Goal: Task Accomplishment & Management: Manage account settings

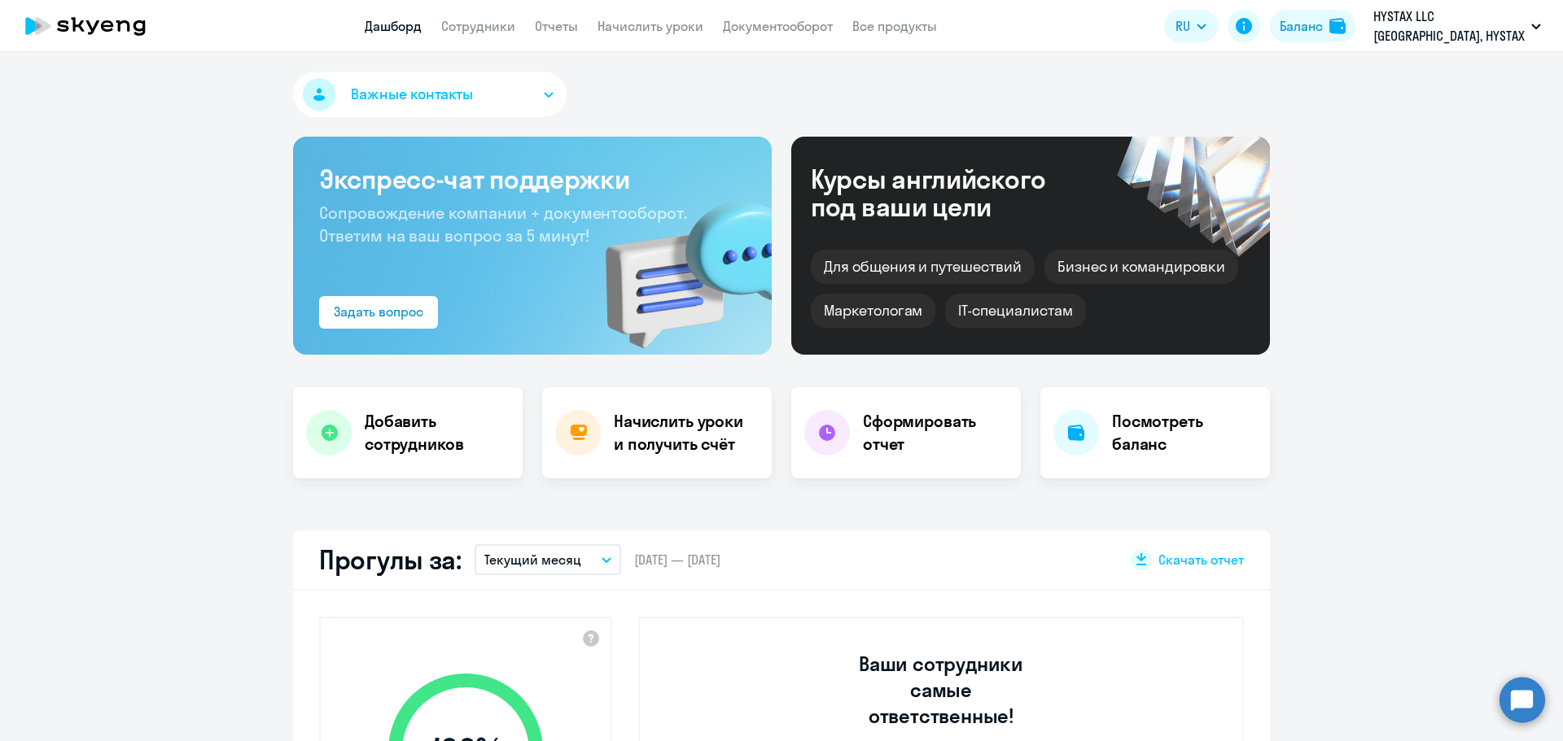
select select "30"
click at [907, 416] on h4 "Сформировать отчет" at bounding box center [935, 433] width 145 height 46
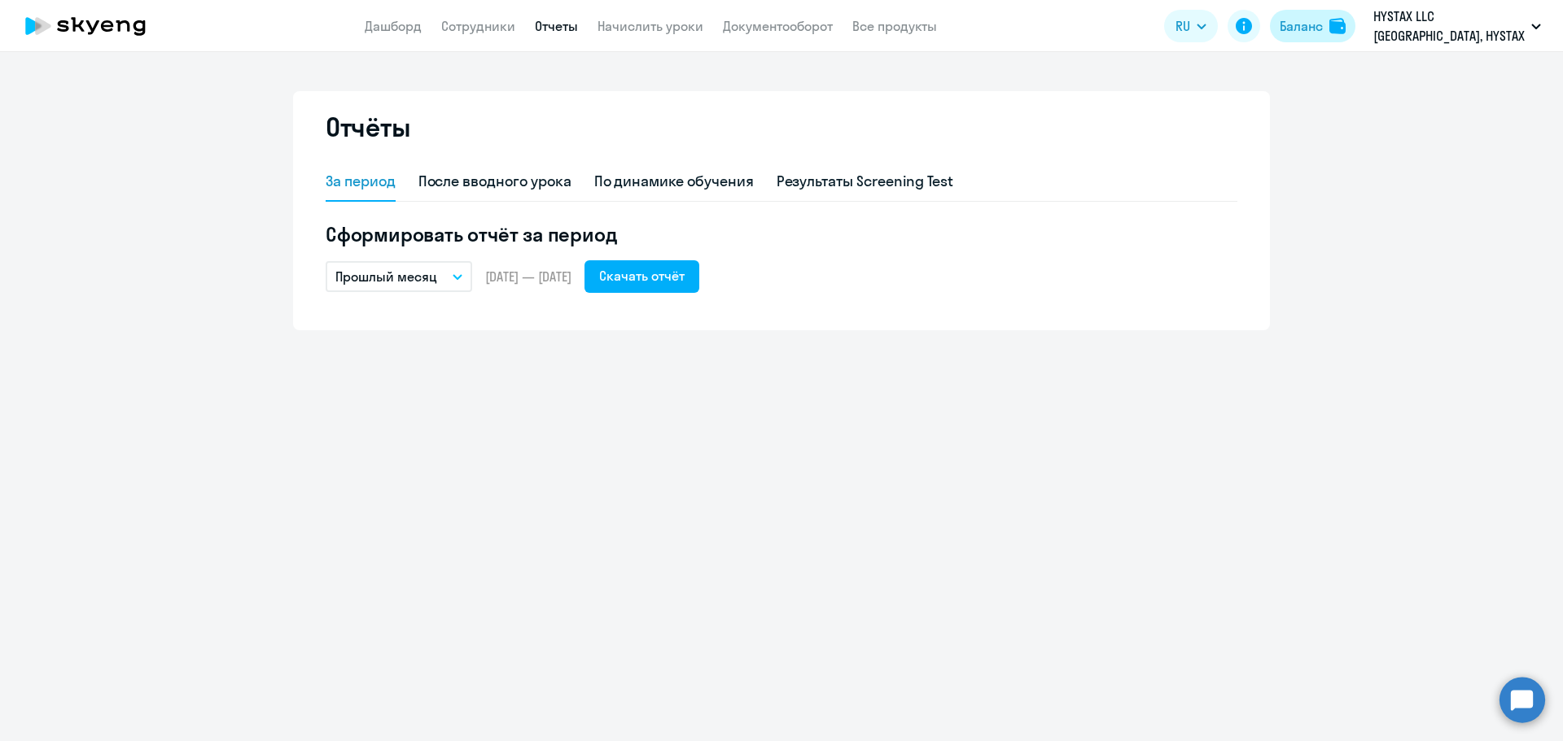
click at [1315, 15] on button "Баланс" at bounding box center [1312, 26] width 85 height 33
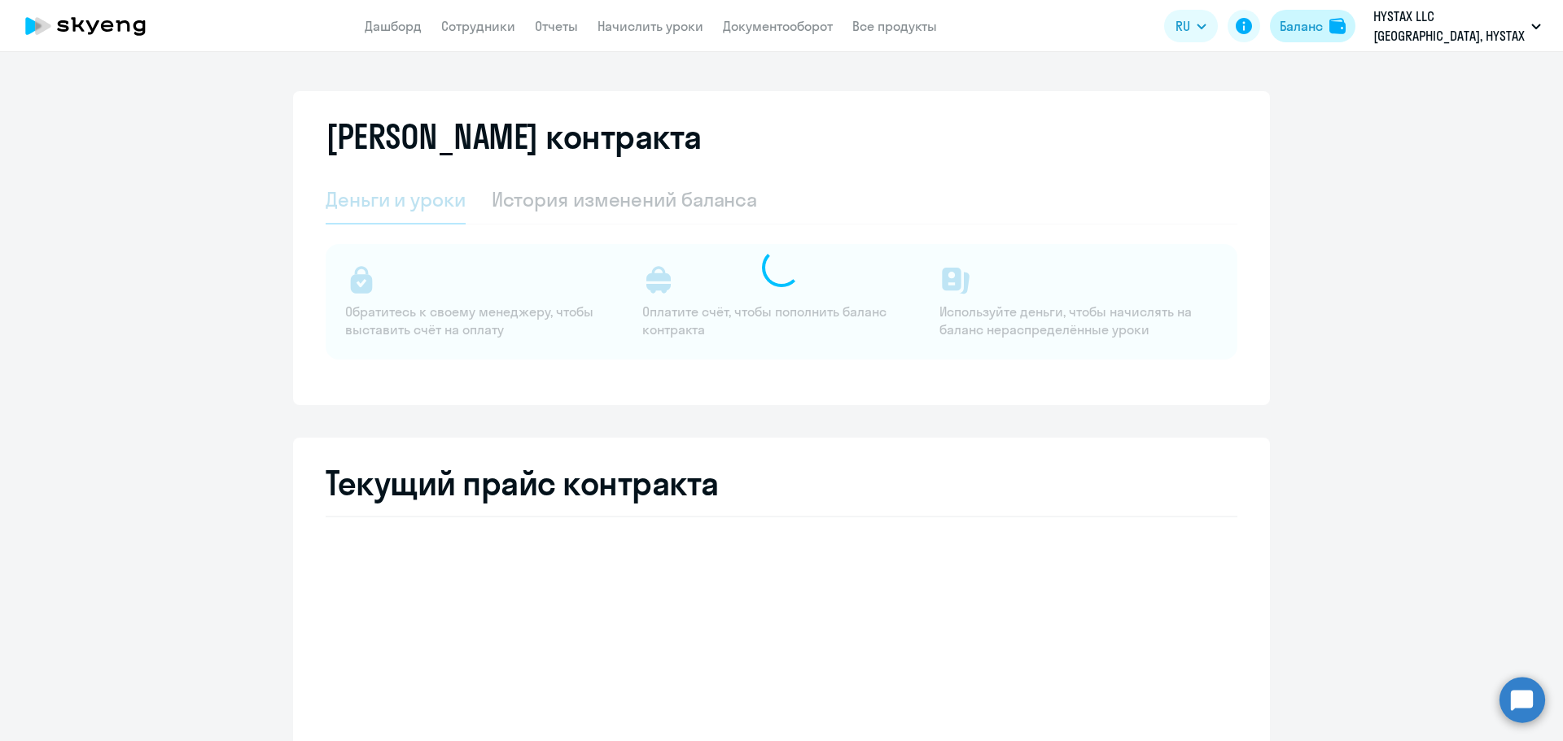
select select "english_adult_not_native_speaker"
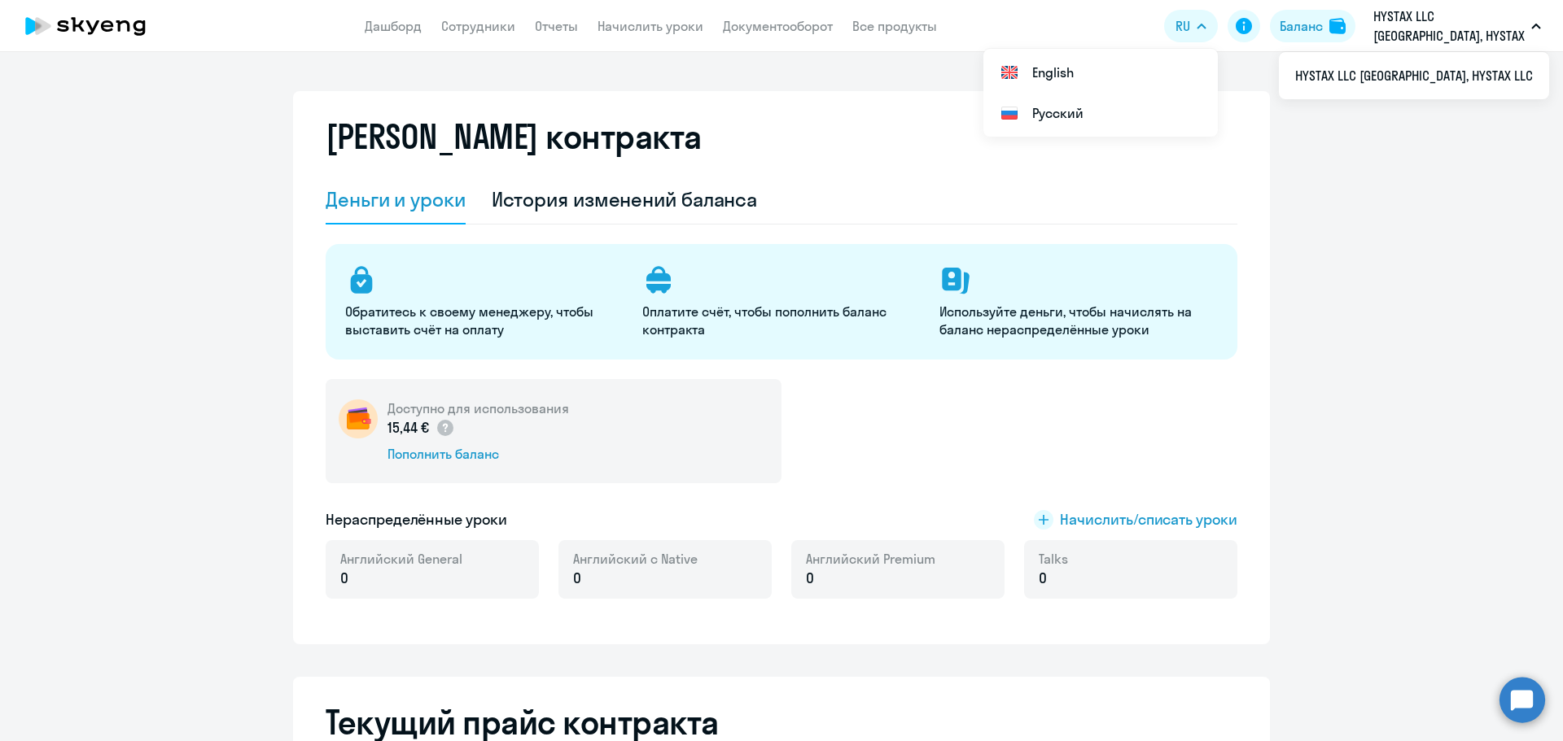
click at [1498, 17] on p "HYSTAX LLC [GEOGRAPHIC_DATA], HYSTAX LLC" at bounding box center [1448, 26] width 151 height 39
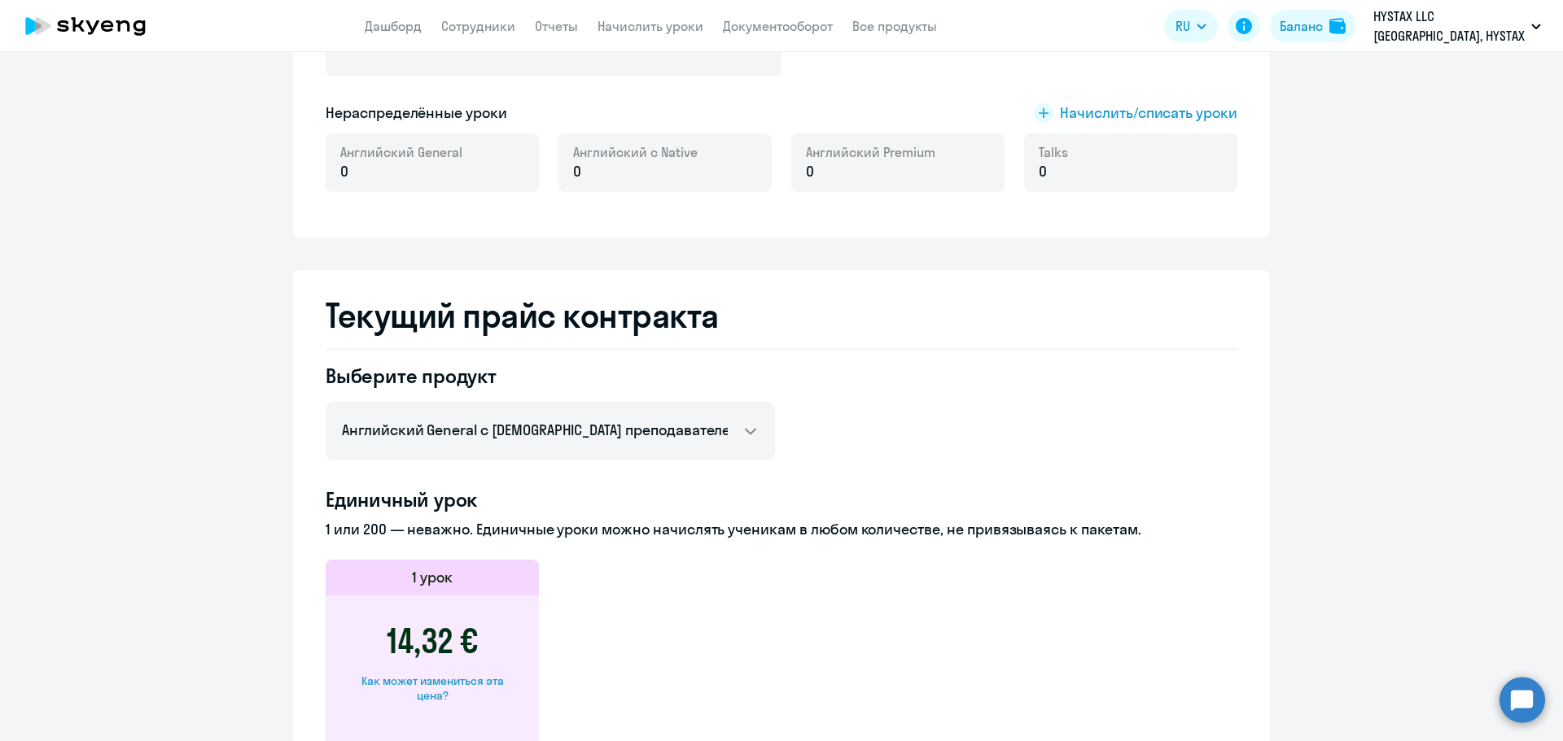
scroll to position [733, 0]
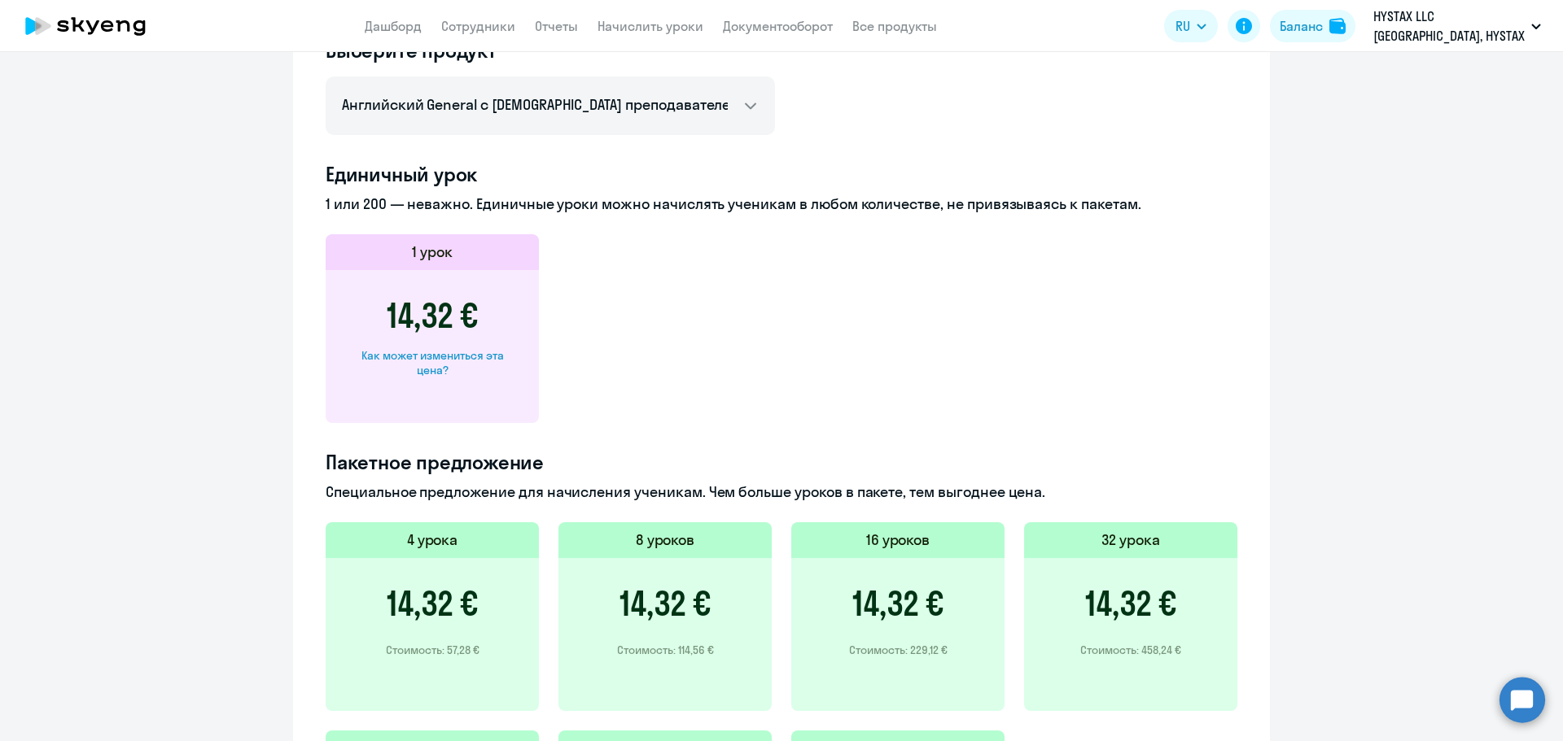
click at [442, 605] on h3 "14,32 €" at bounding box center [432, 603] width 91 height 39
drag, startPoint x: 735, startPoint y: 619, endPoint x: 712, endPoint y: 580, distance: 44.5
click at [733, 619] on div "14,32 € Стоимость: 114,56 €" at bounding box center [664, 634] width 213 height 153
click at [687, 526] on div "8 уроков" at bounding box center [664, 541] width 213 height 36
click at [689, 610] on h3 "14,32 €" at bounding box center [664, 603] width 91 height 39
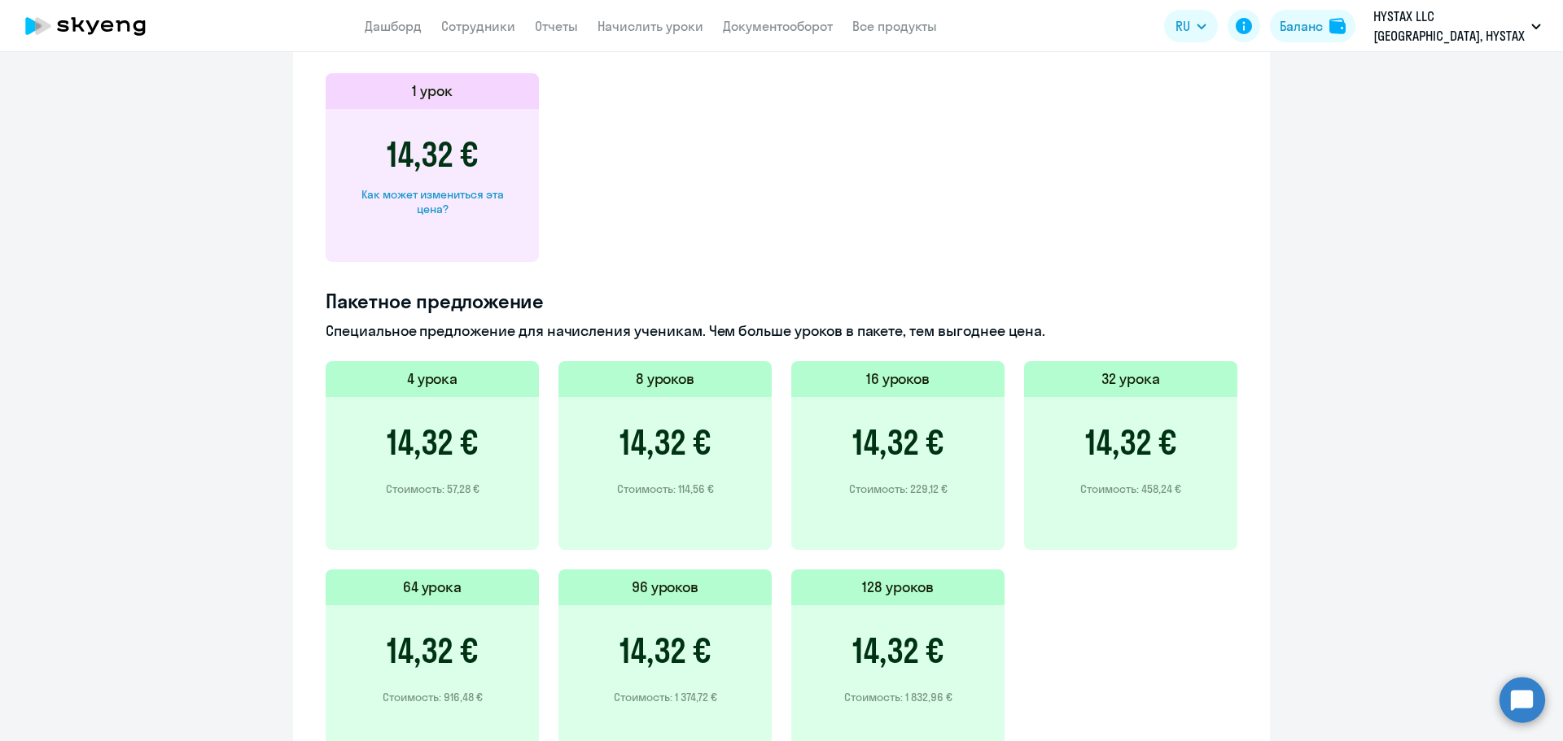
scroll to position [1012, 0]
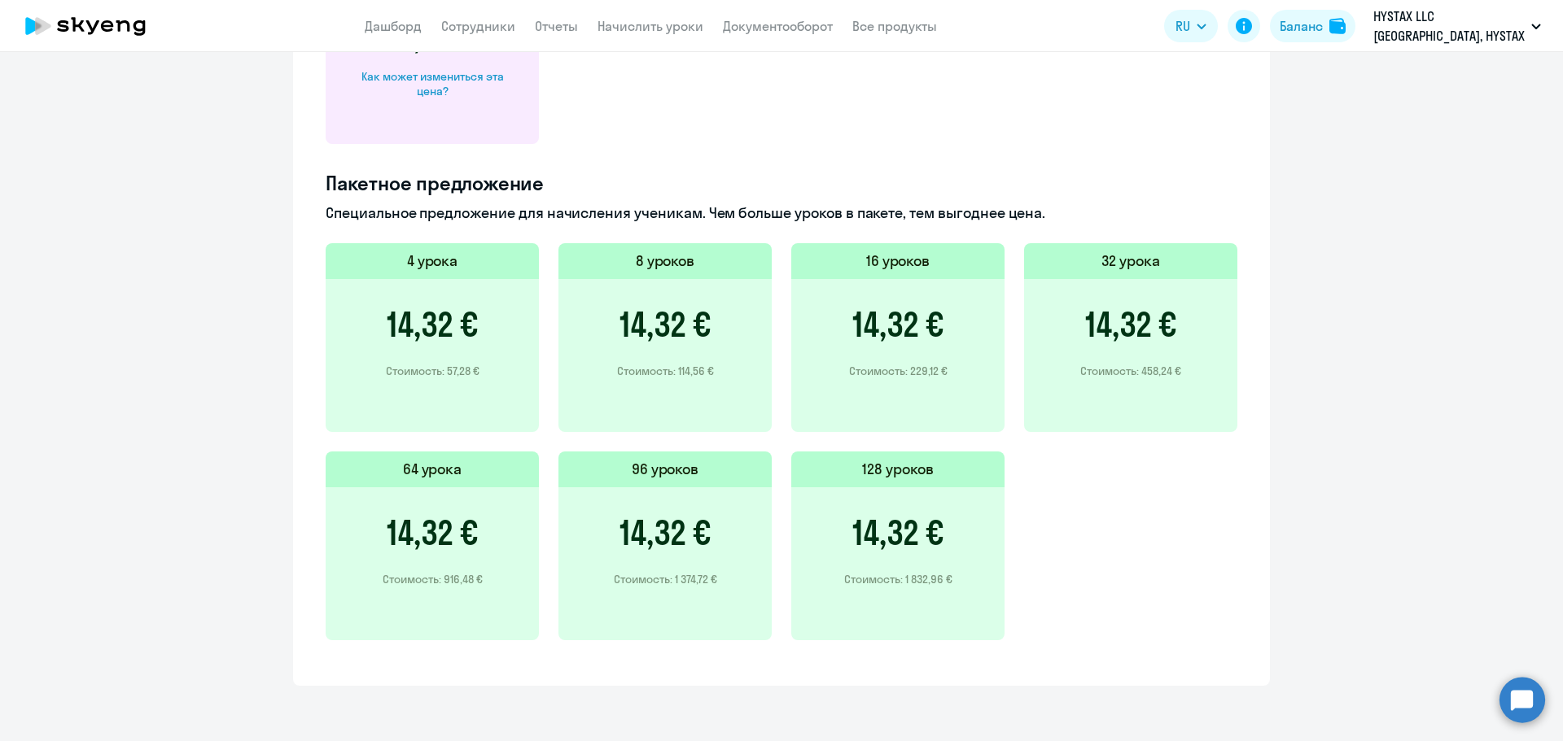
drag, startPoint x: 843, startPoint y: 556, endPoint x: 842, endPoint y: 608, distance: 52.1
click at [843, 566] on div "14,32 € Стоимость: 1 832,96 €" at bounding box center [897, 564] width 213 height 153
click at [842, 608] on div "14,32 € Стоимость: 1 832,96 €" at bounding box center [897, 564] width 213 height 153
click at [1151, 522] on div "4 урока 14,32 € Стоимость: 57,28 € 8 уроков 14,32 € Стоимость: 114,56 € 16 урок…" at bounding box center [782, 451] width 912 height 417
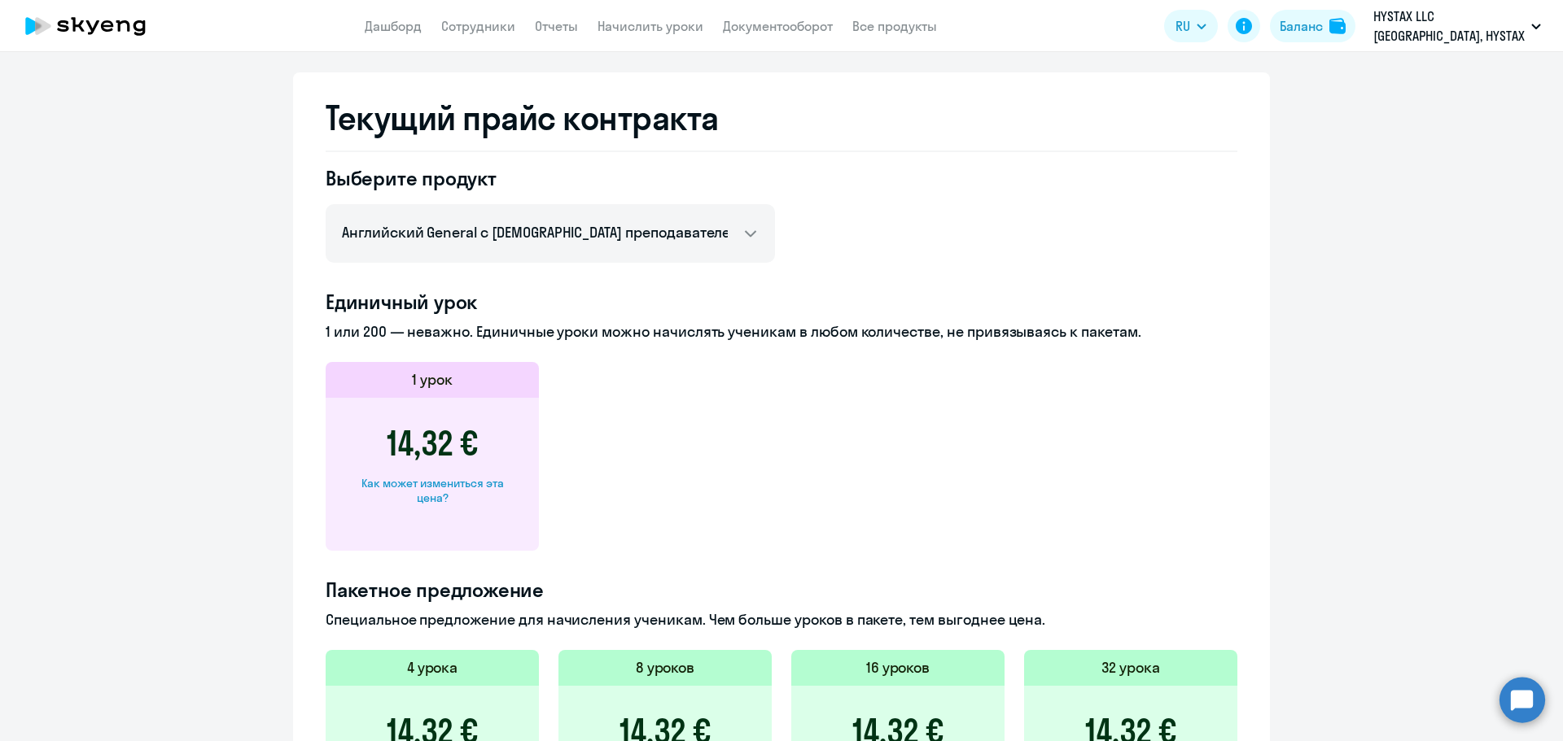
scroll to position [442, 0]
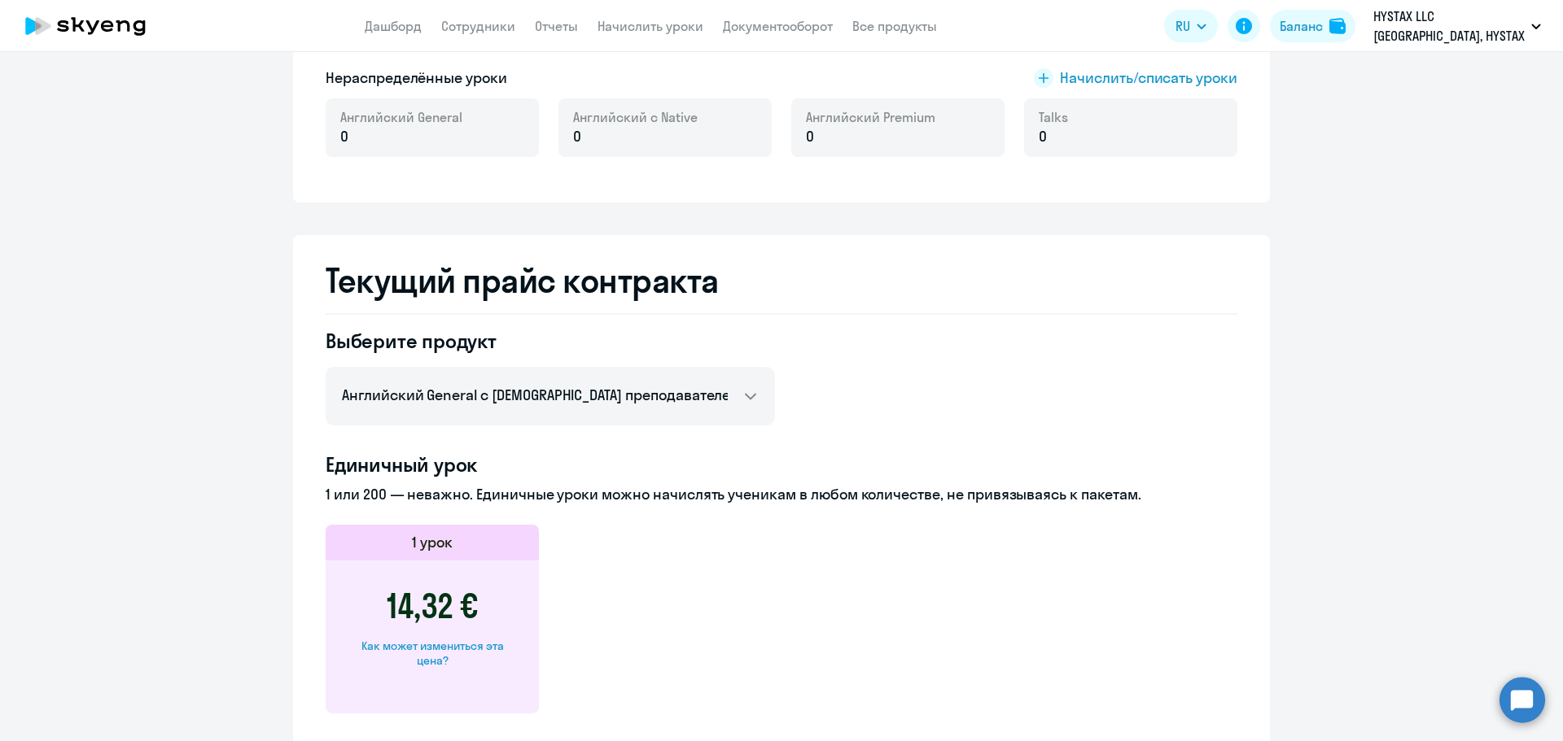
click at [658, 515] on div "Единичный урок 1 или 200 — неважно. Единичные уроки можно начислять ученикам в …" at bounding box center [782, 583] width 912 height 262
drag, startPoint x: 406, startPoint y: 467, endPoint x: 598, endPoint y: 472, distance: 192.1
click at [598, 472] on h4 "Единичный урок" at bounding box center [782, 465] width 912 height 26
click at [632, 505] on p "1 или 200 — неважно. Единичные уроки можно начислять ученикам в любом количеств…" at bounding box center [782, 494] width 912 height 21
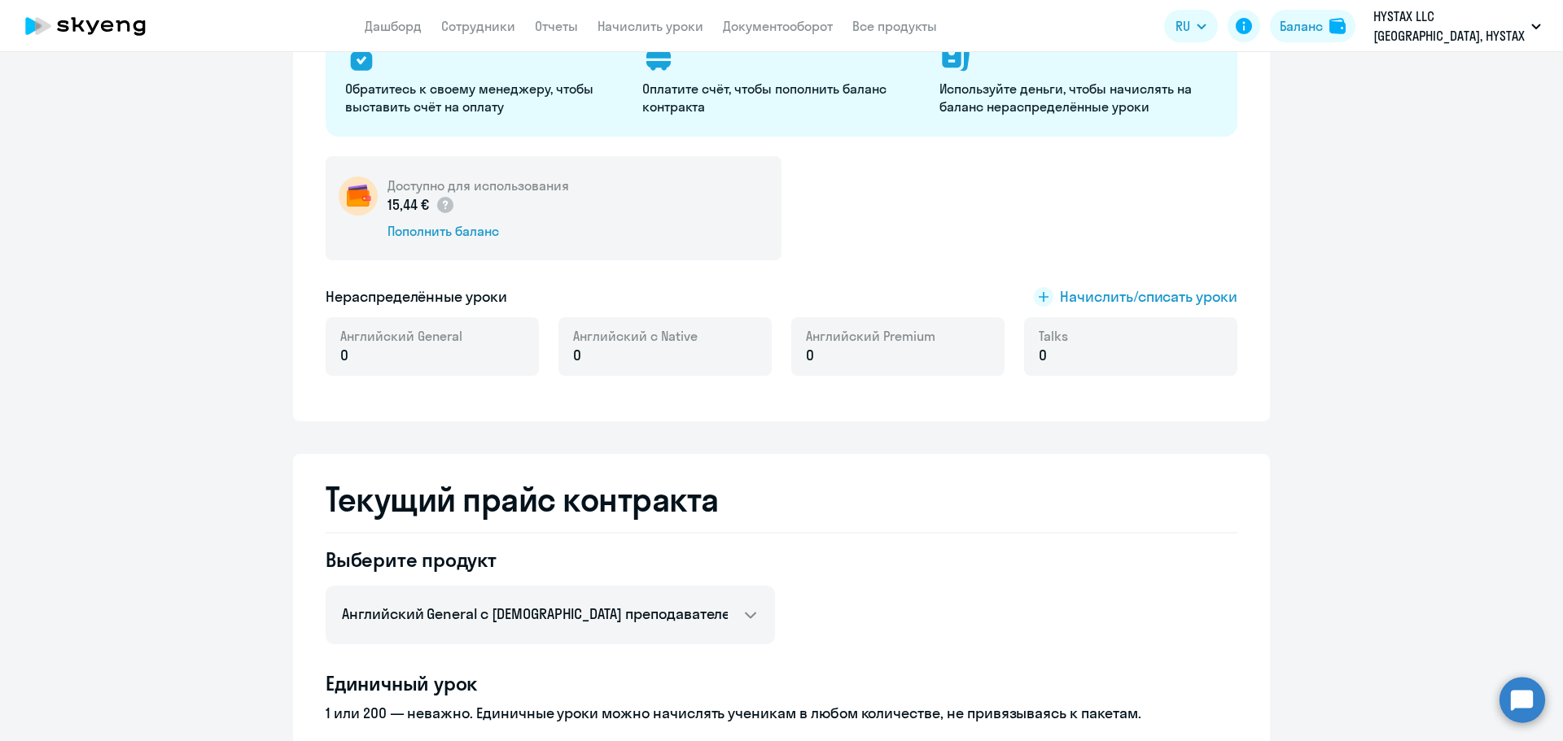
scroll to position [116, 0]
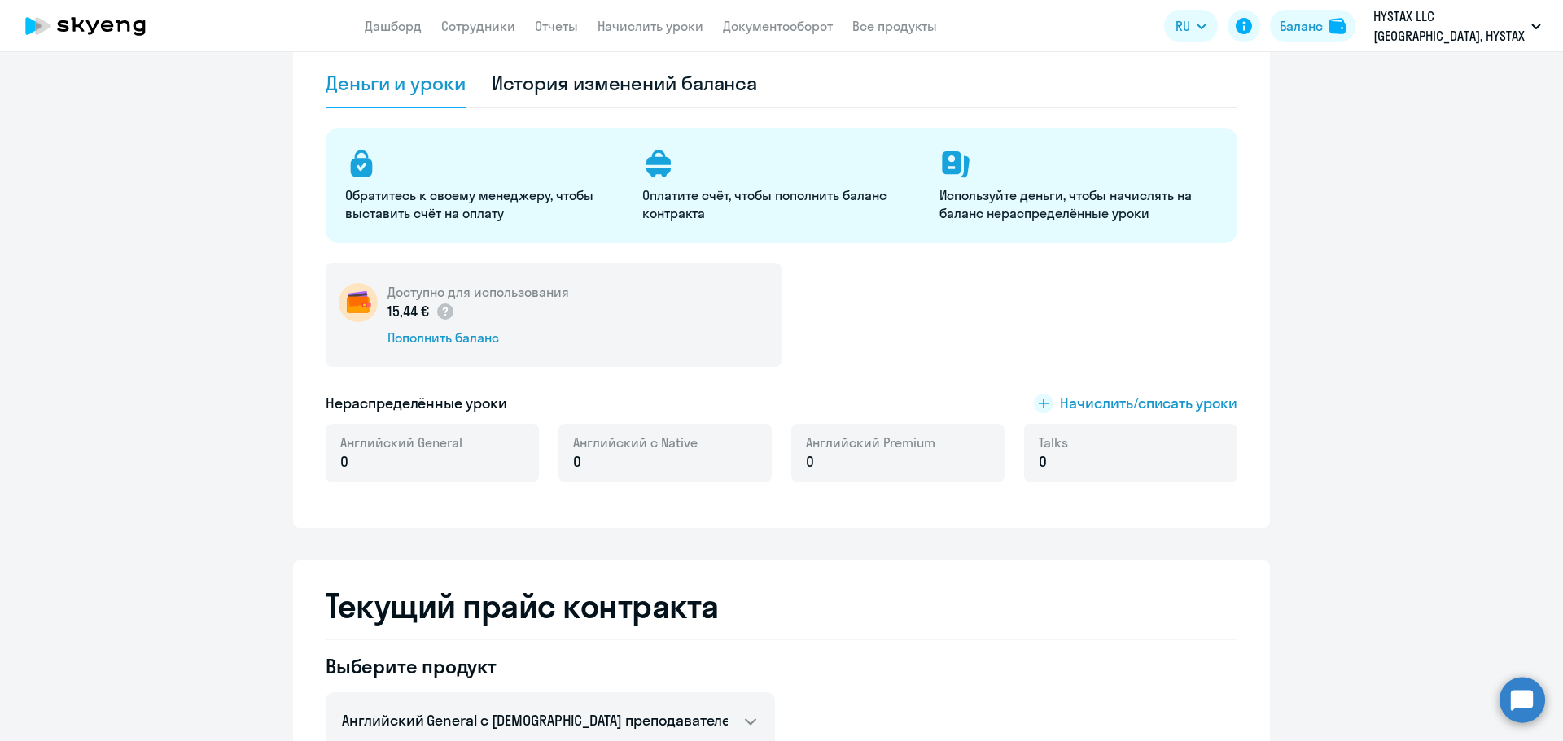
click at [440, 405] on h5 "Нераспределённые уроки" at bounding box center [416, 403] width 181 height 21
click at [444, 338] on div "Пополнить баланс" at bounding box center [477, 338] width 181 height 18
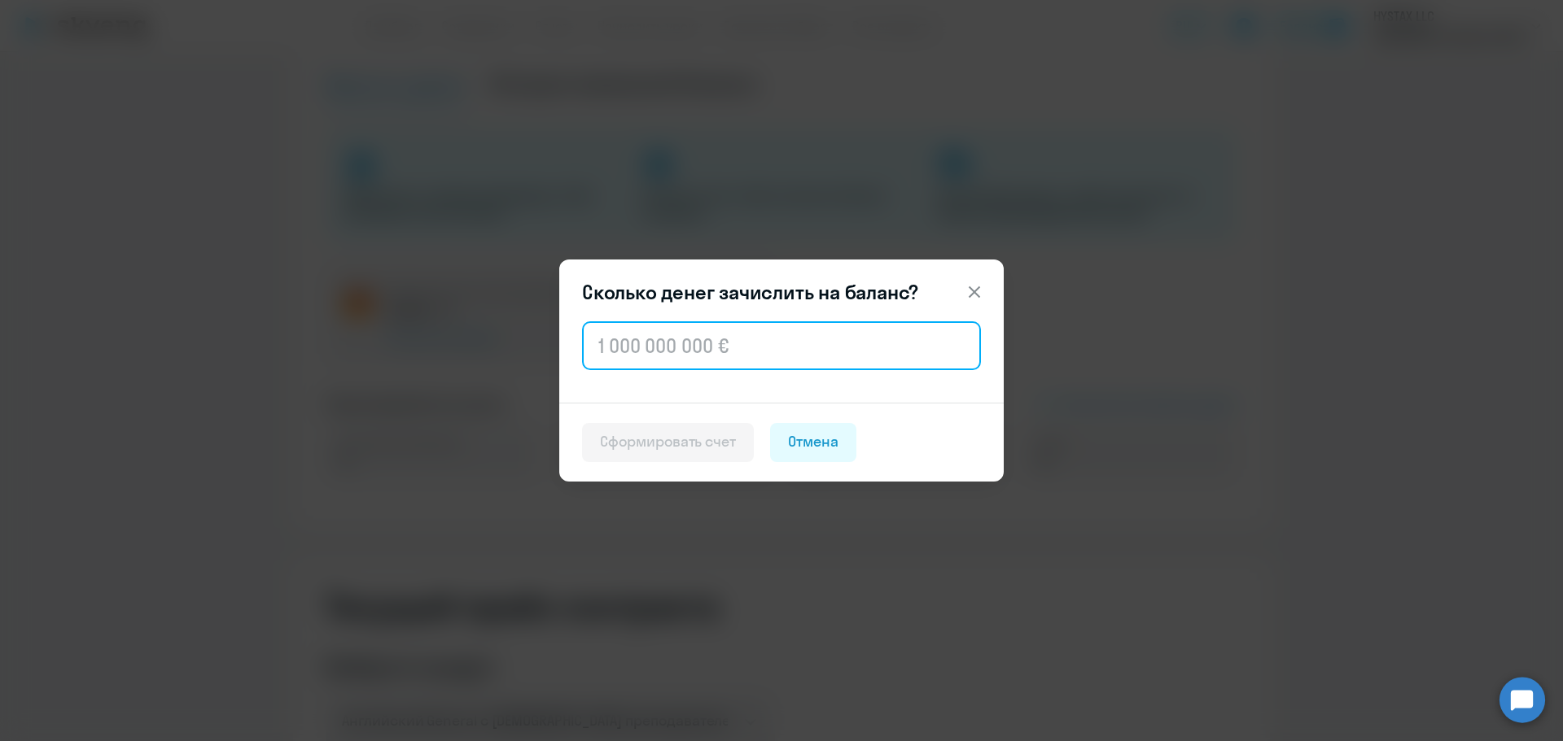
click at [707, 348] on input "text" at bounding box center [781, 345] width 399 height 49
type input "900"
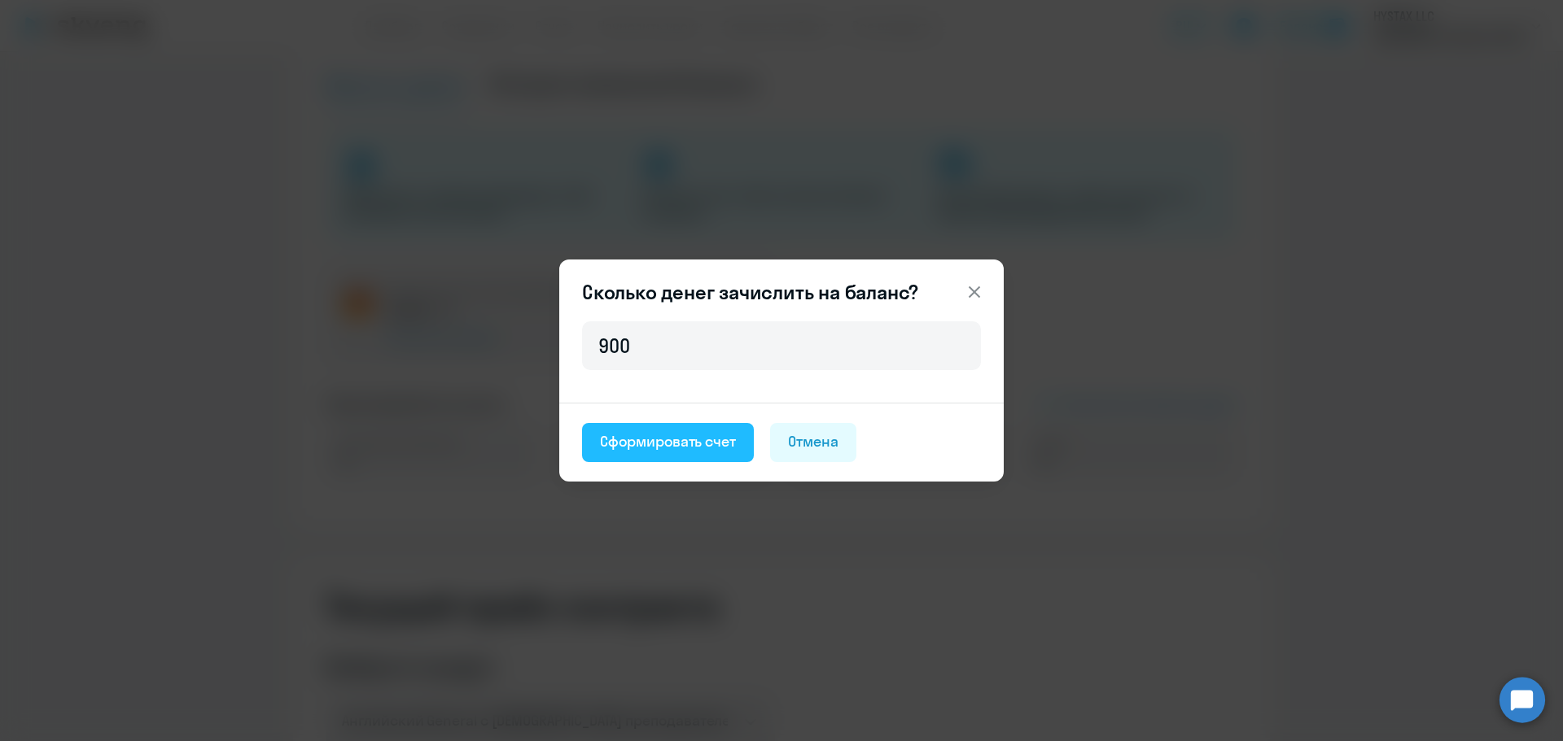
click at [688, 452] on div "Сформировать счет" at bounding box center [668, 441] width 136 height 21
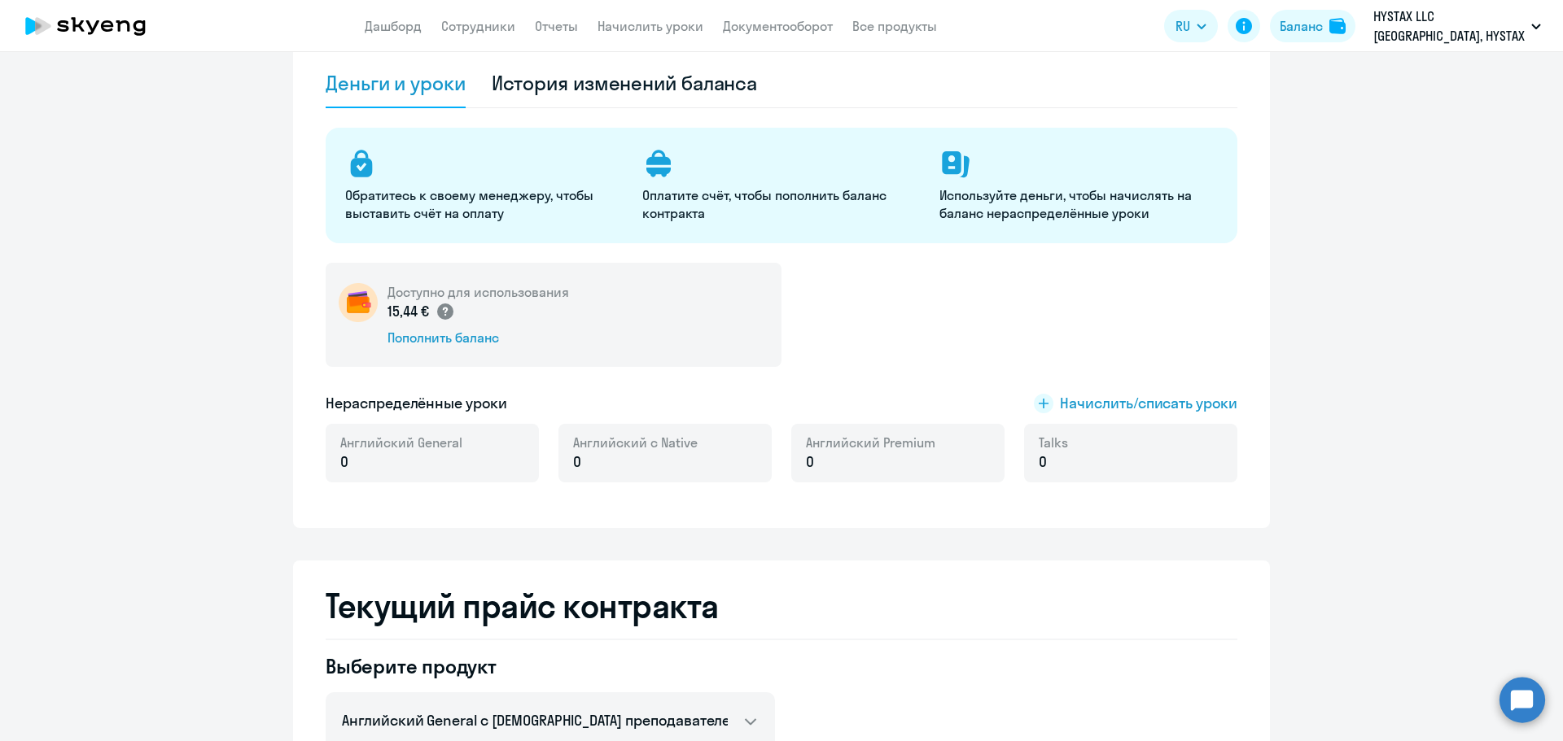
click at [439, 317] on circle at bounding box center [445, 312] width 16 height 16
click at [1014, 324] on div "Доступно для использования 15,44 € Пополнить баланс" at bounding box center [782, 315] width 912 height 104
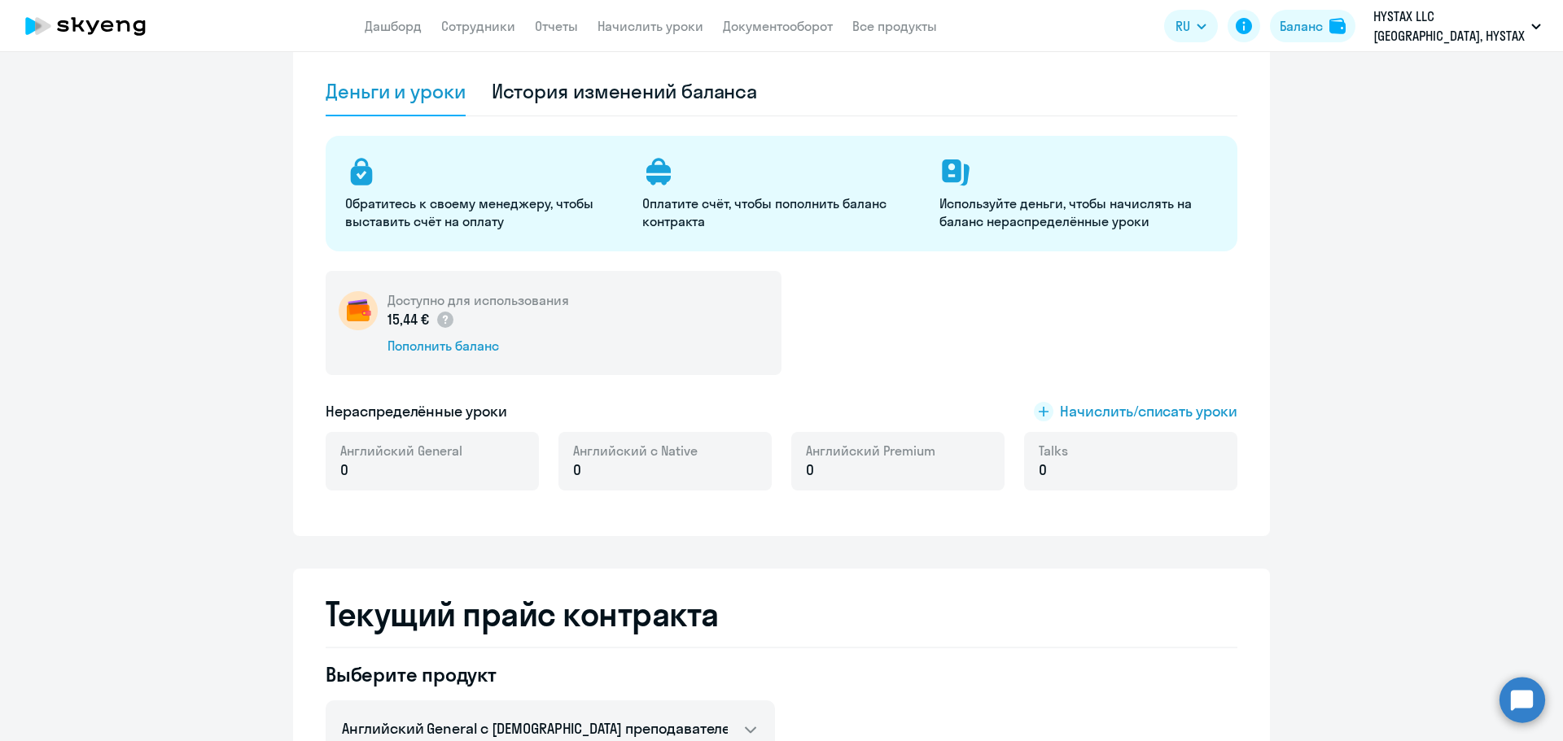
scroll to position [0, 0]
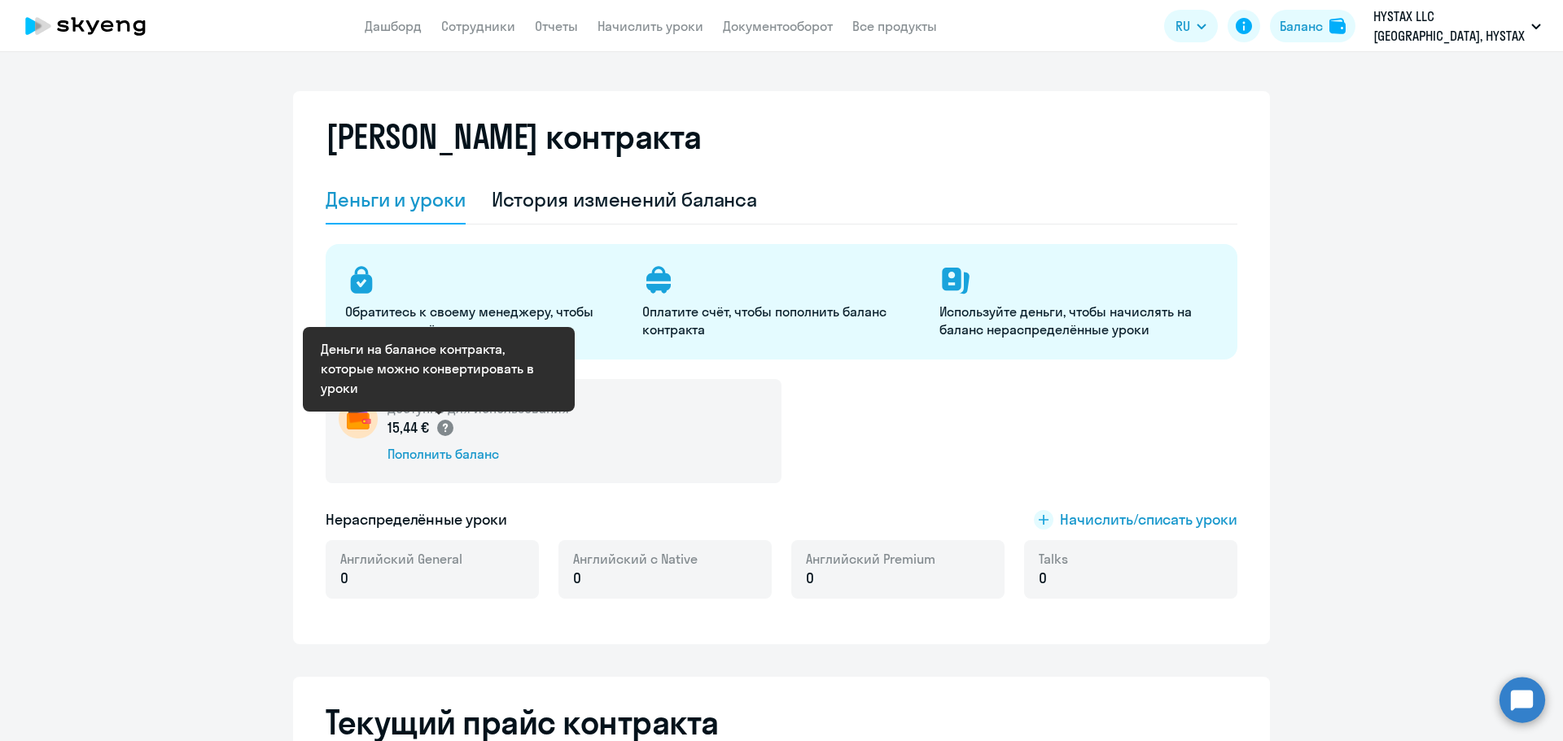
click at [440, 428] on circle at bounding box center [445, 428] width 16 height 16
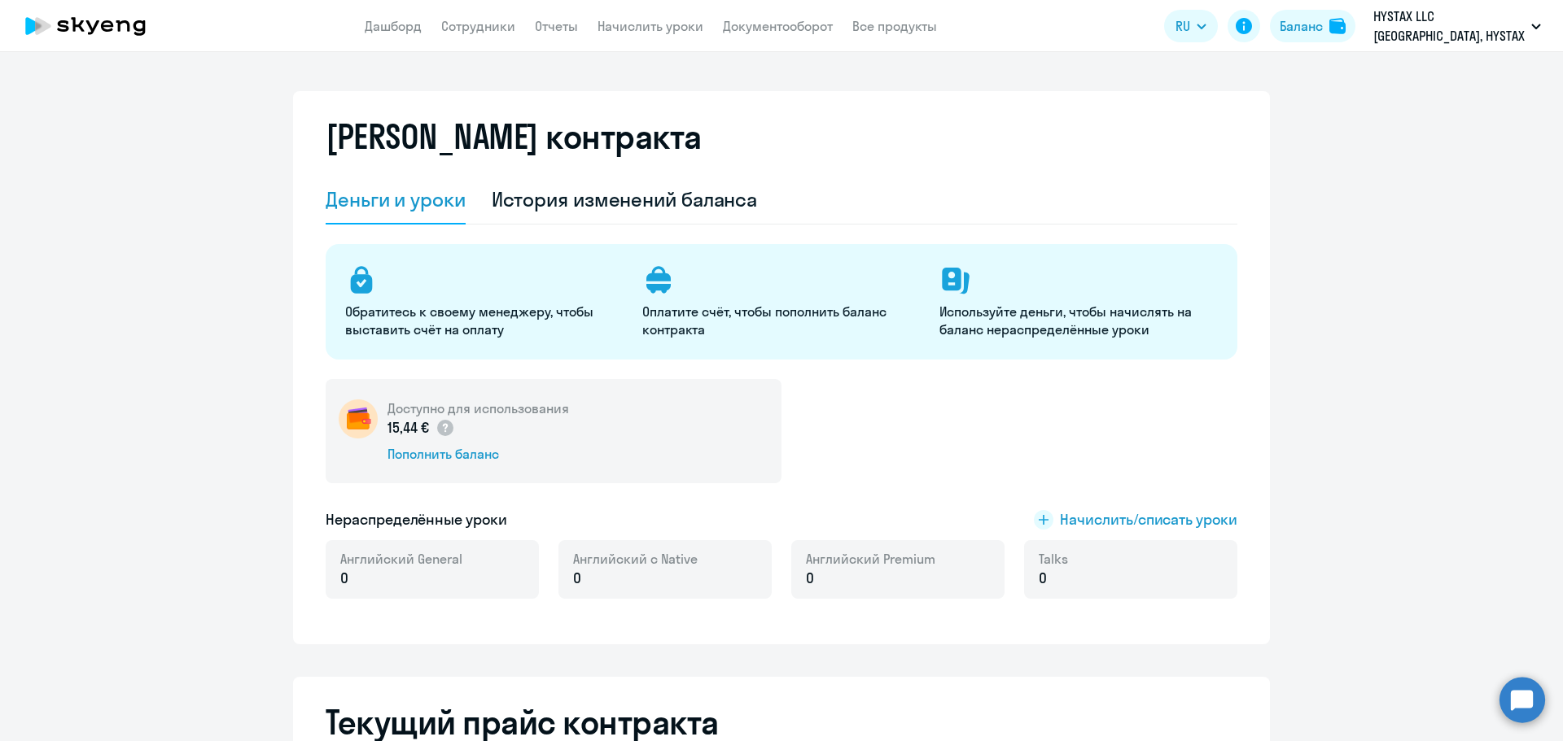
click at [579, 427] on div "Доступно для использования 15,44 € Пополнить баланс" at bounding box center [554, 431] width 456 height 104
drag, startPoint x: 764, startPoint y: 33, endPoint x: 786, endPoint y: 55, distance: 31.7
click at [764, 33] on link "Документооборот" at bounding box center [778, 26] width 110 height 16
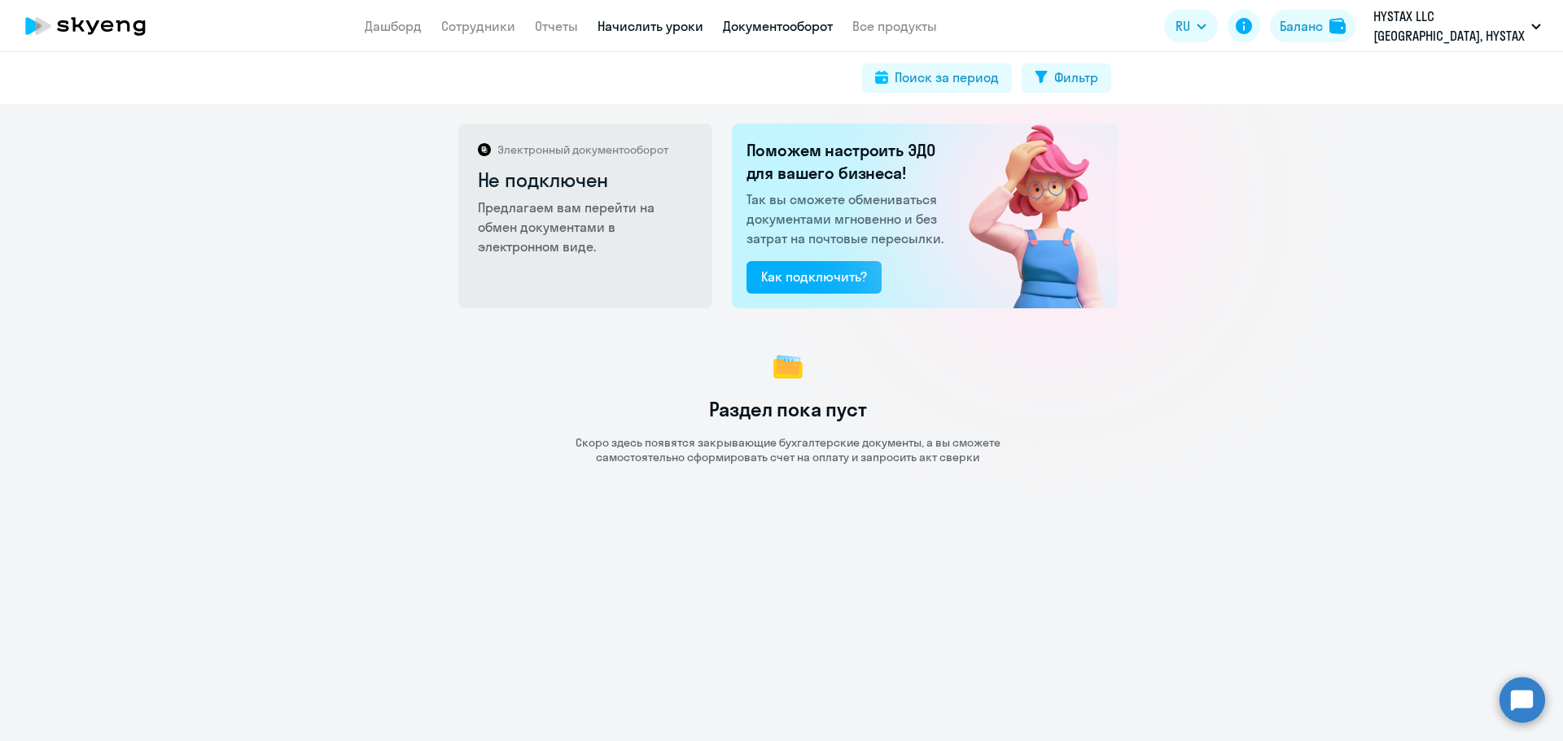
click at [651, 26] on link "Начислить уроки" at bounding box center [650, 26] width 106 height 16
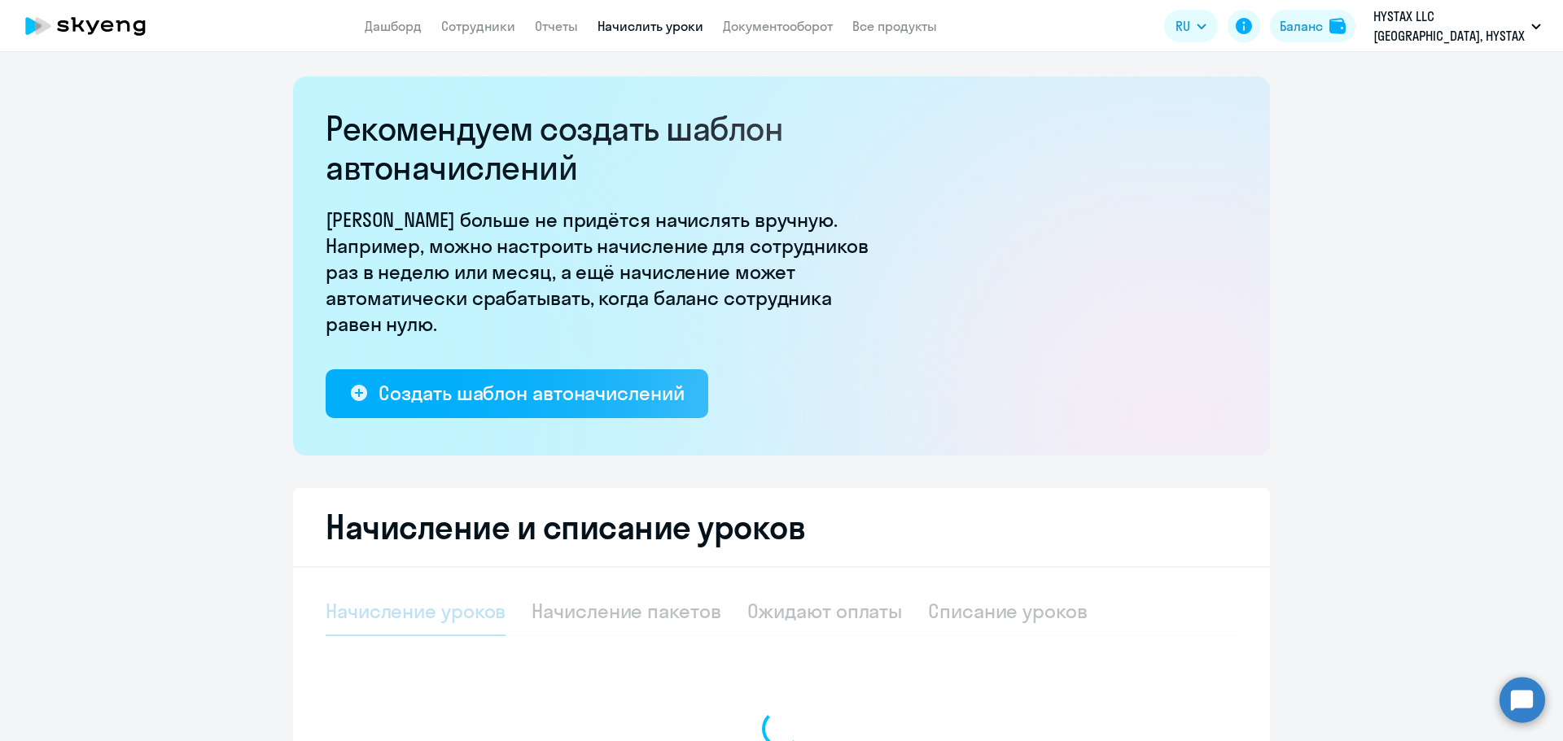
select select "10"
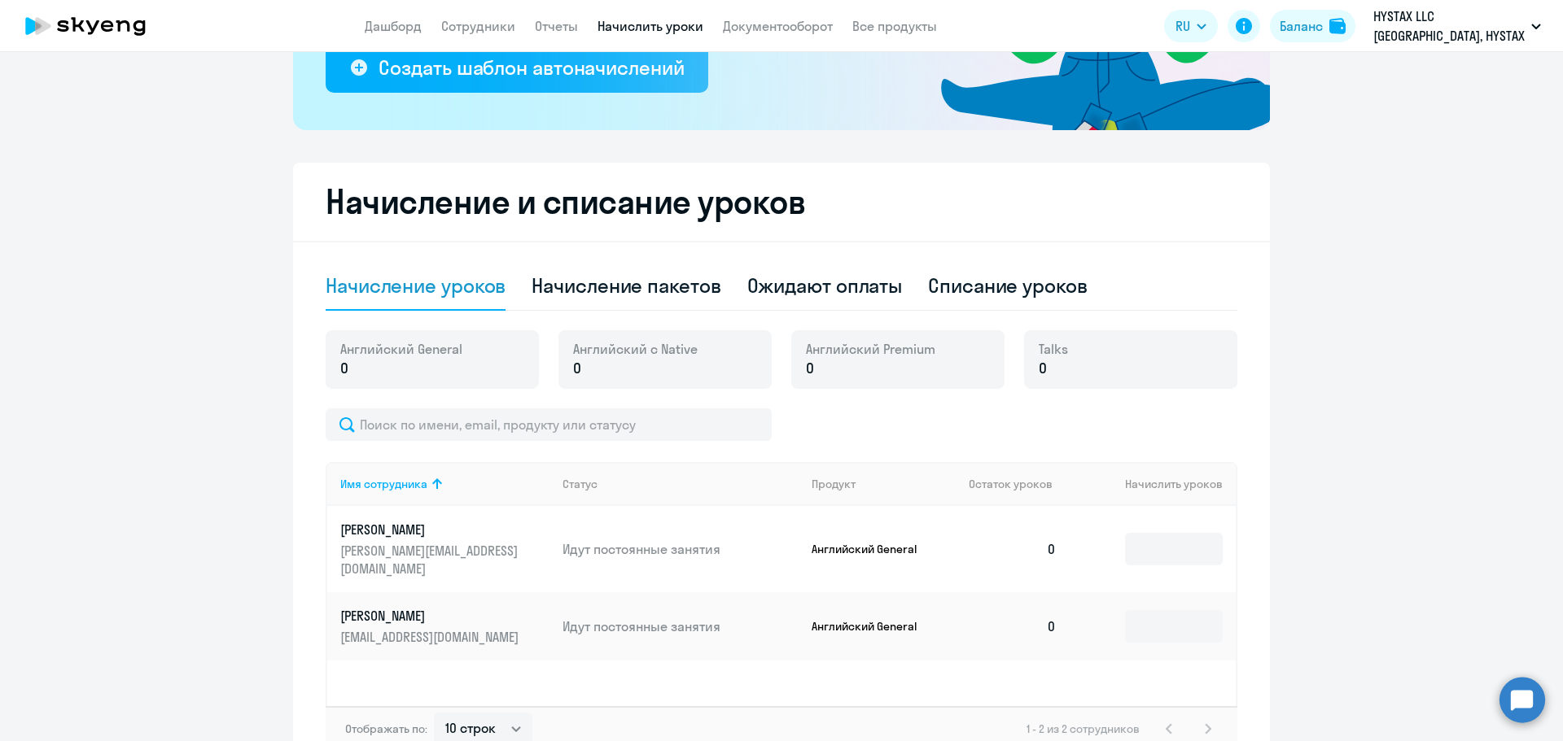
scroll to position [427, 0]
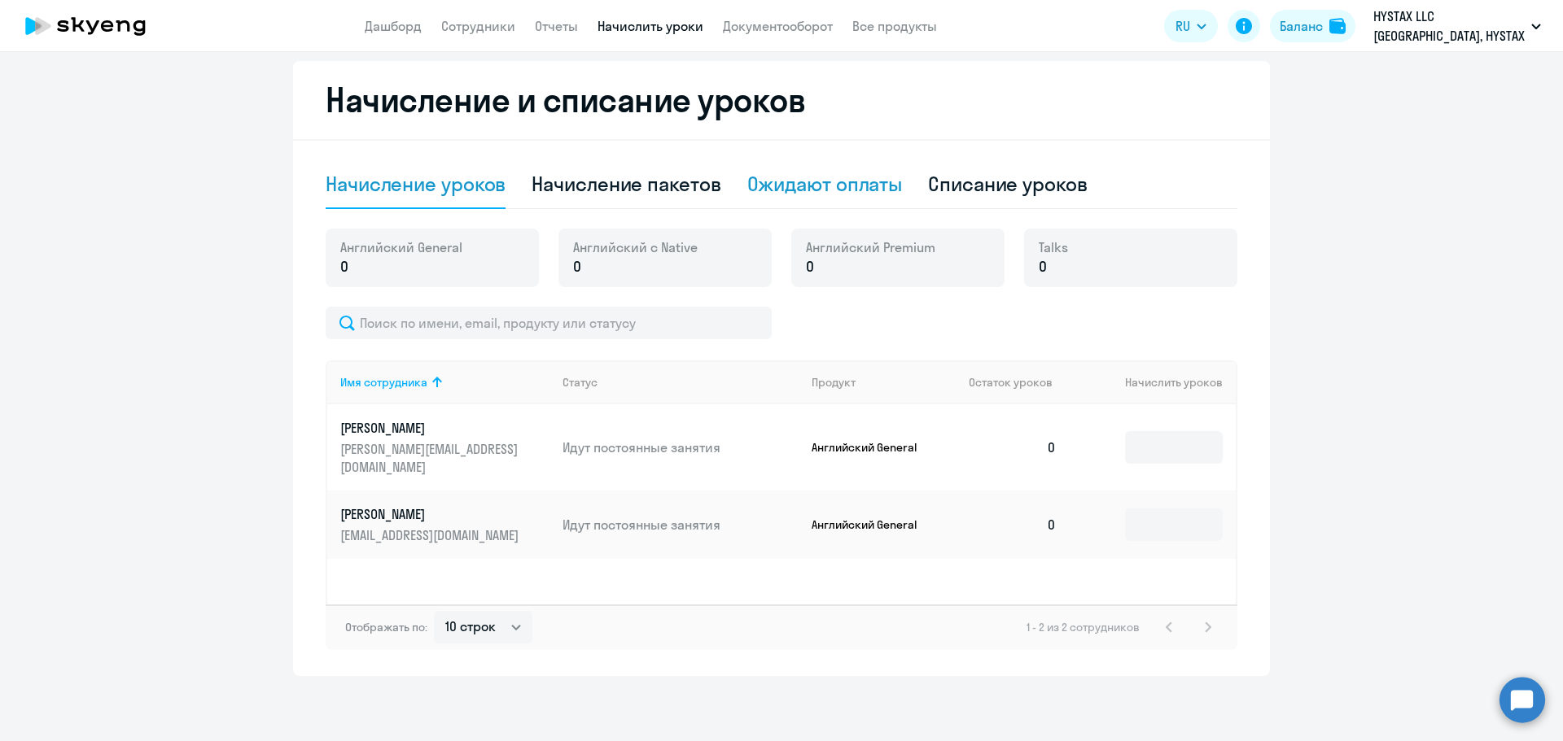
click at [885, 190] on div "Ожидают оплаты" at bounding box center [824, 184] width 155 height 26
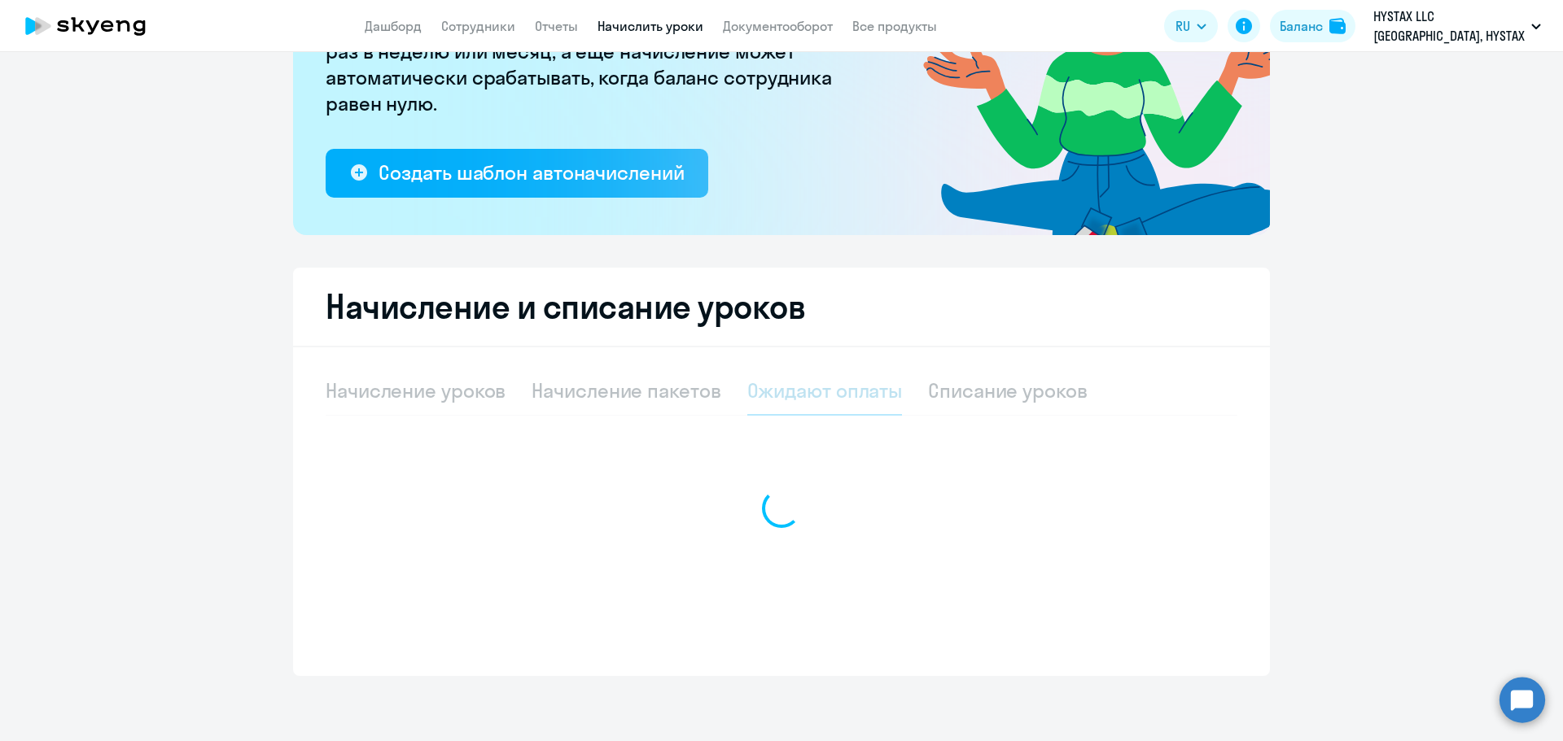
scroll to position [221, 0]
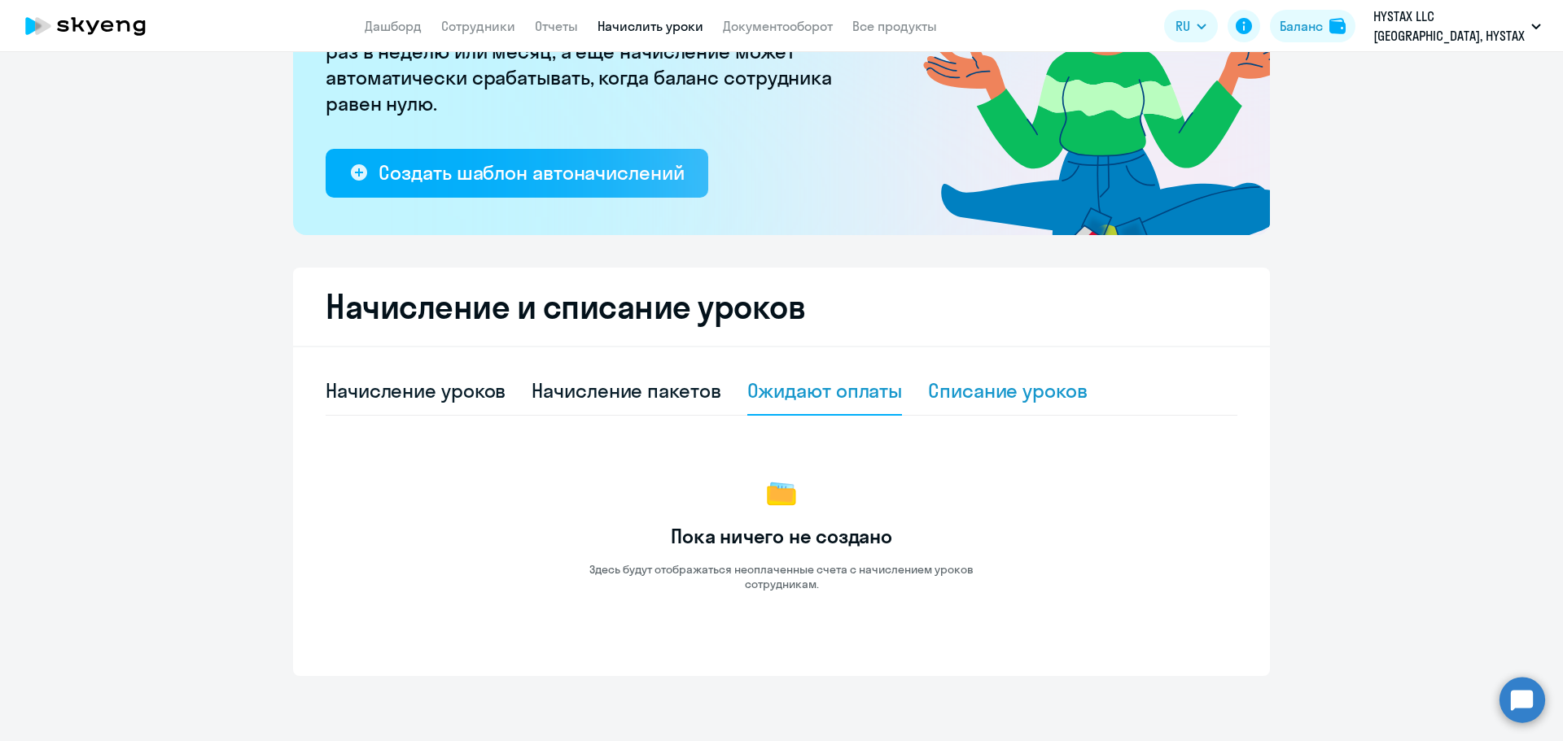
click at [975, 385] on div "Списание уроков" at bounding box center [1008, 391] width 160 height 26
select select "10"
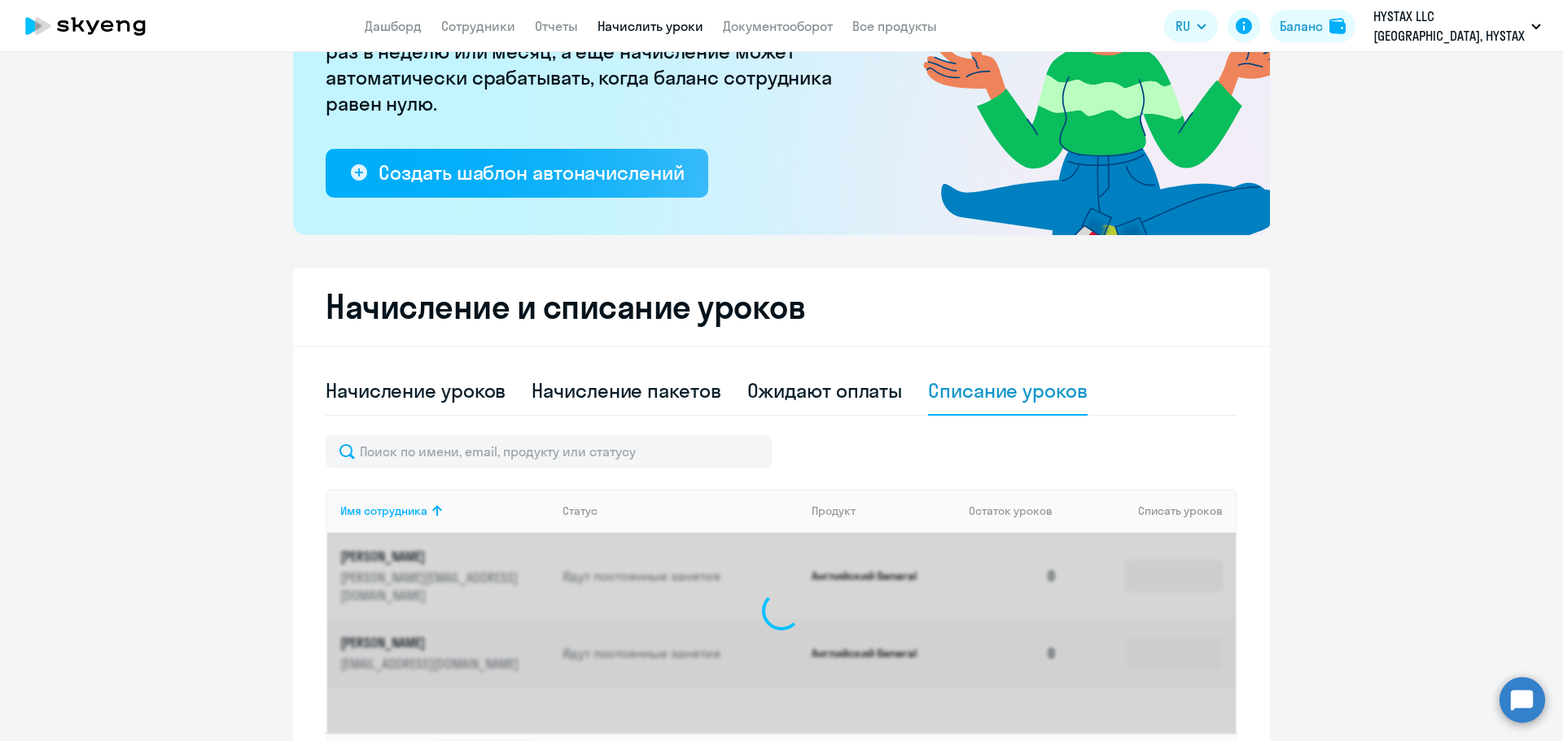
scroll to position [349, 0]
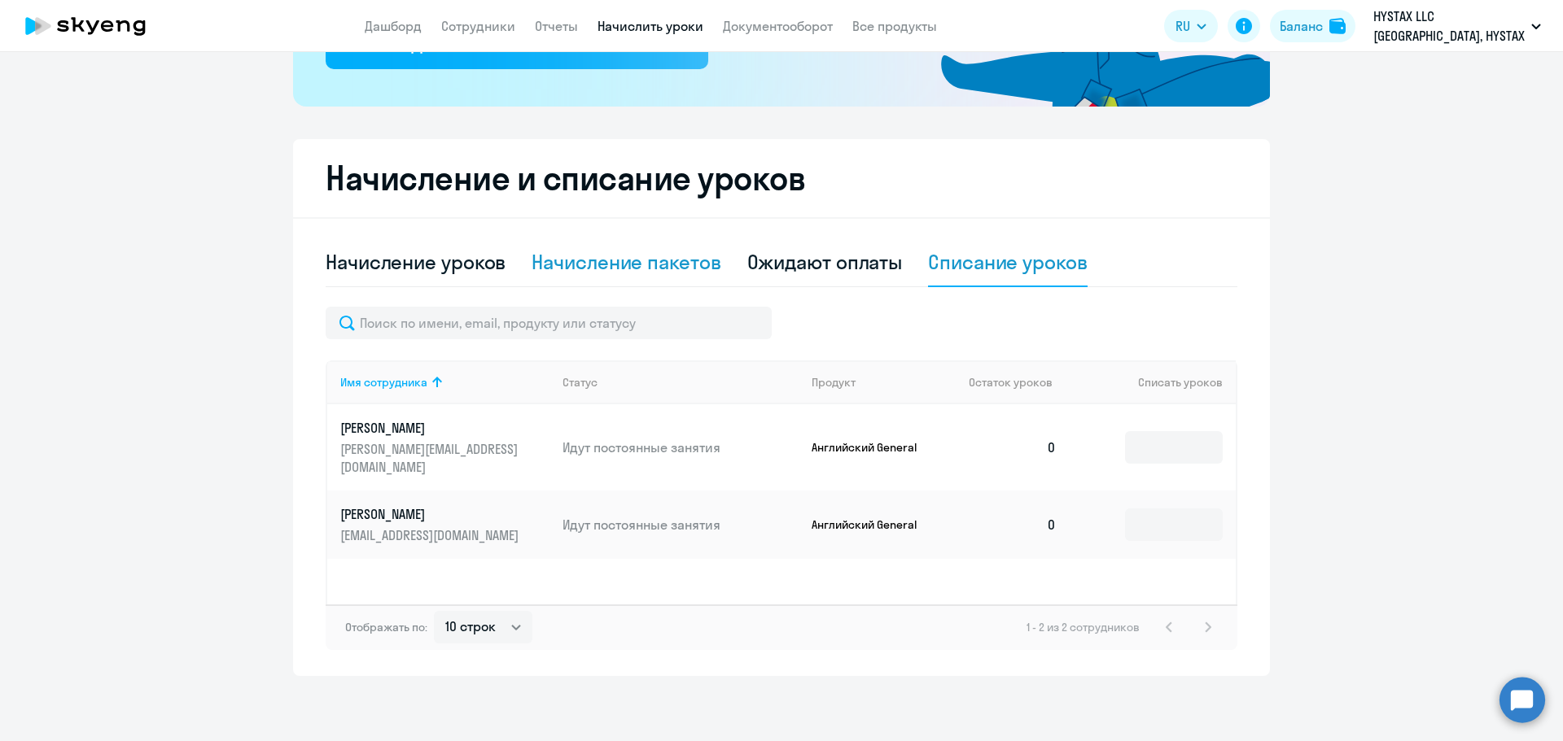
click at [602, 273] on div "Начисление пакетов" at bounding box center [625, 262] width 189 height 26
select select "10"
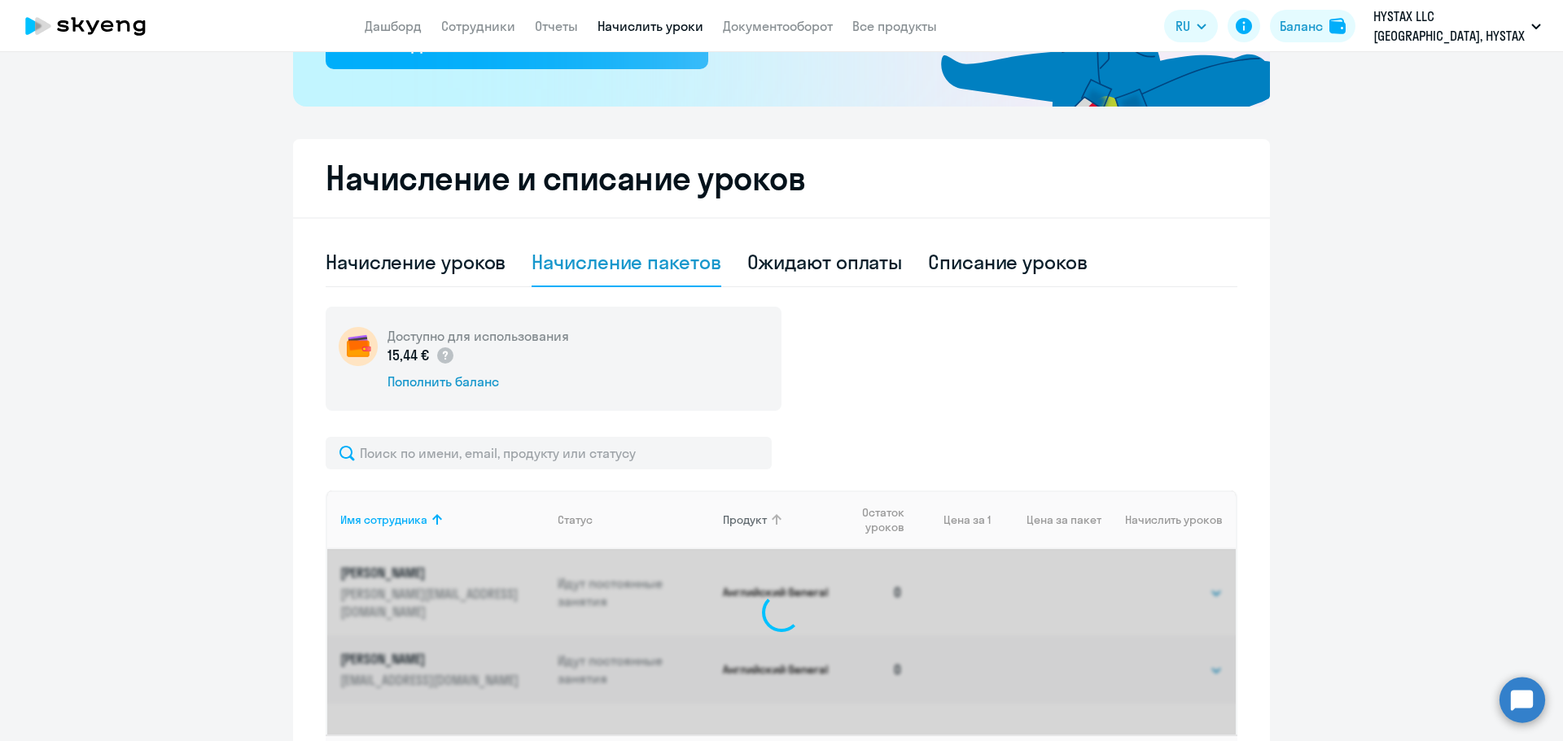
scroll to position [427, 0]
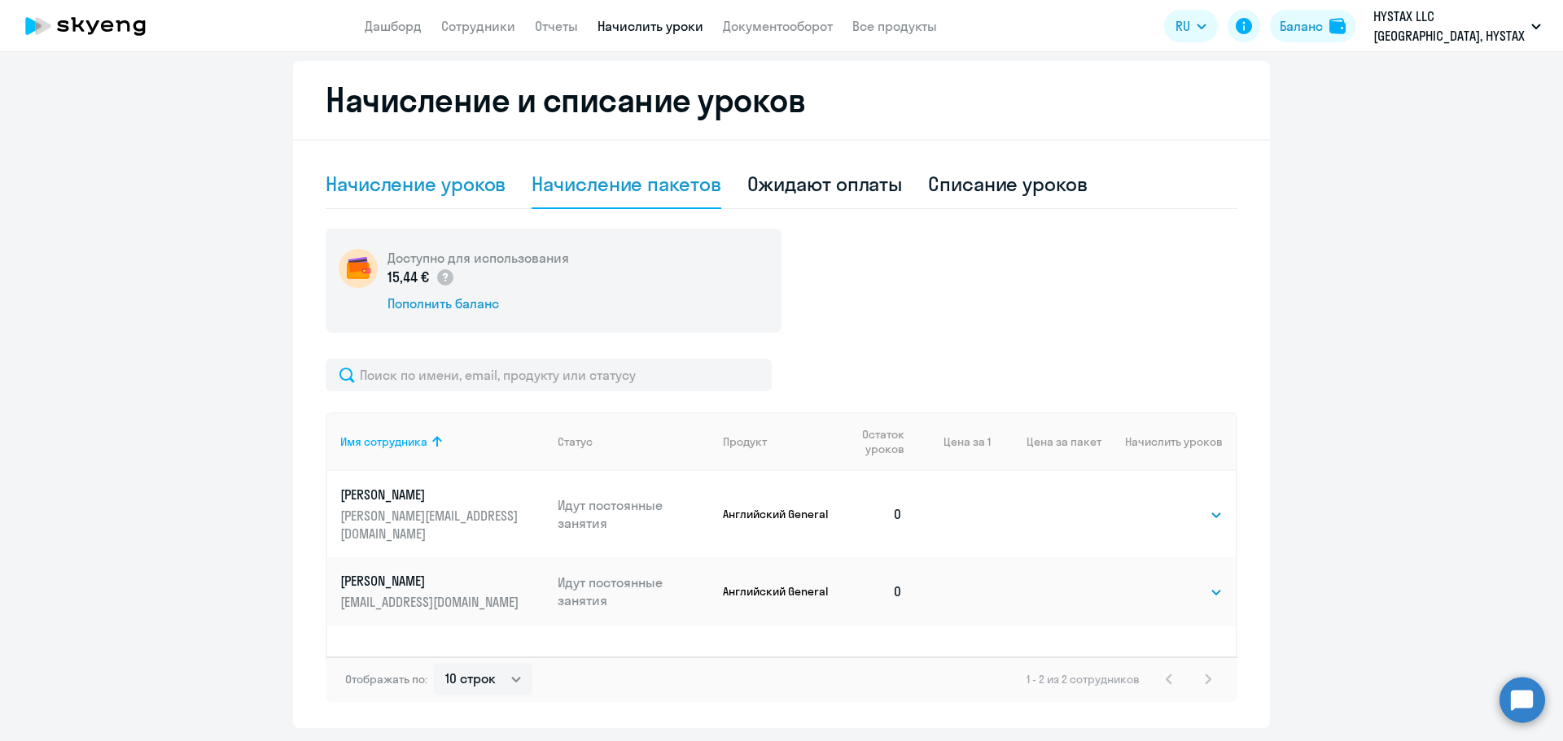
click at [419, 183] on div "Начисление уроков" at bounding box center [416, 184] width 180 height 26
select select "10"
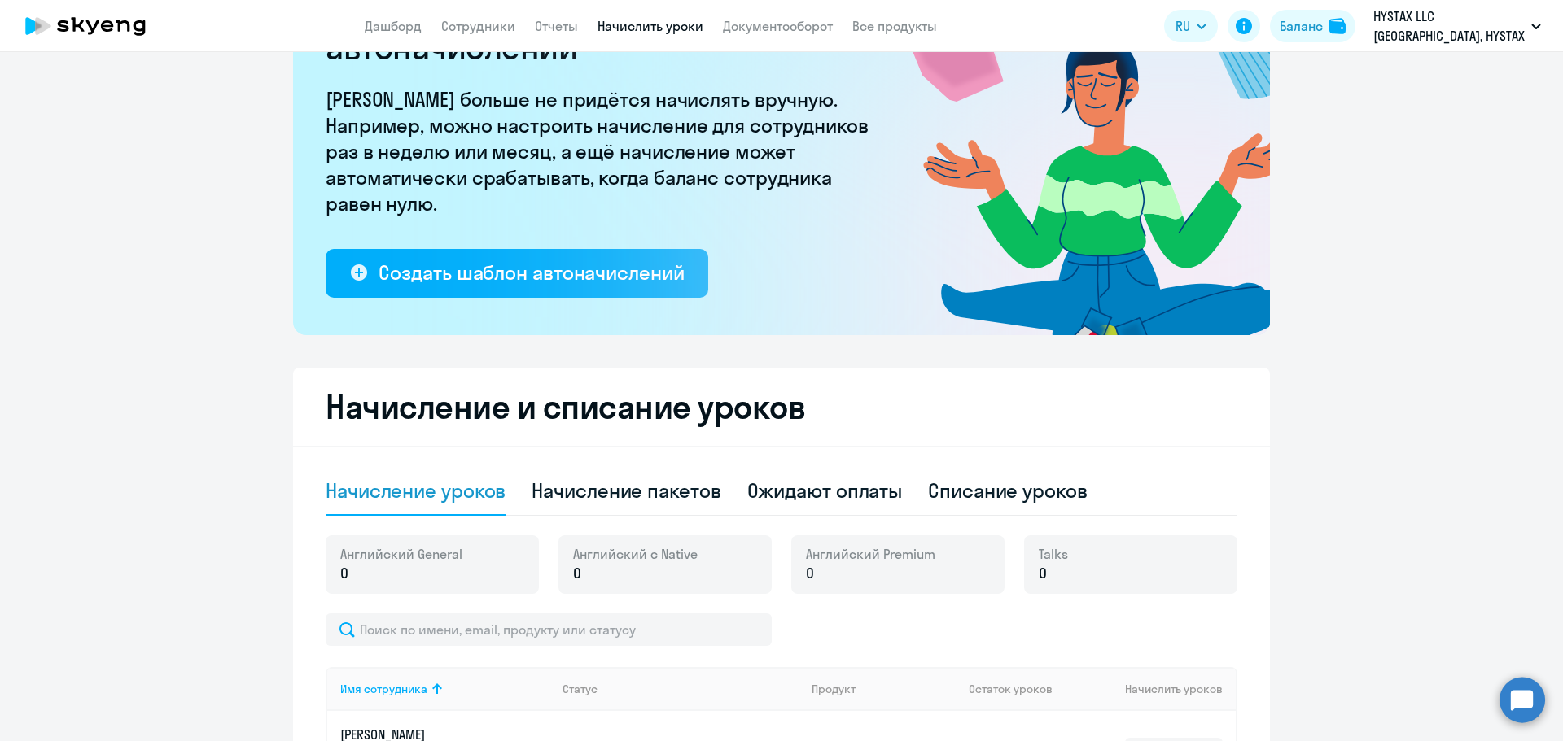
scroll to position [102, 0]
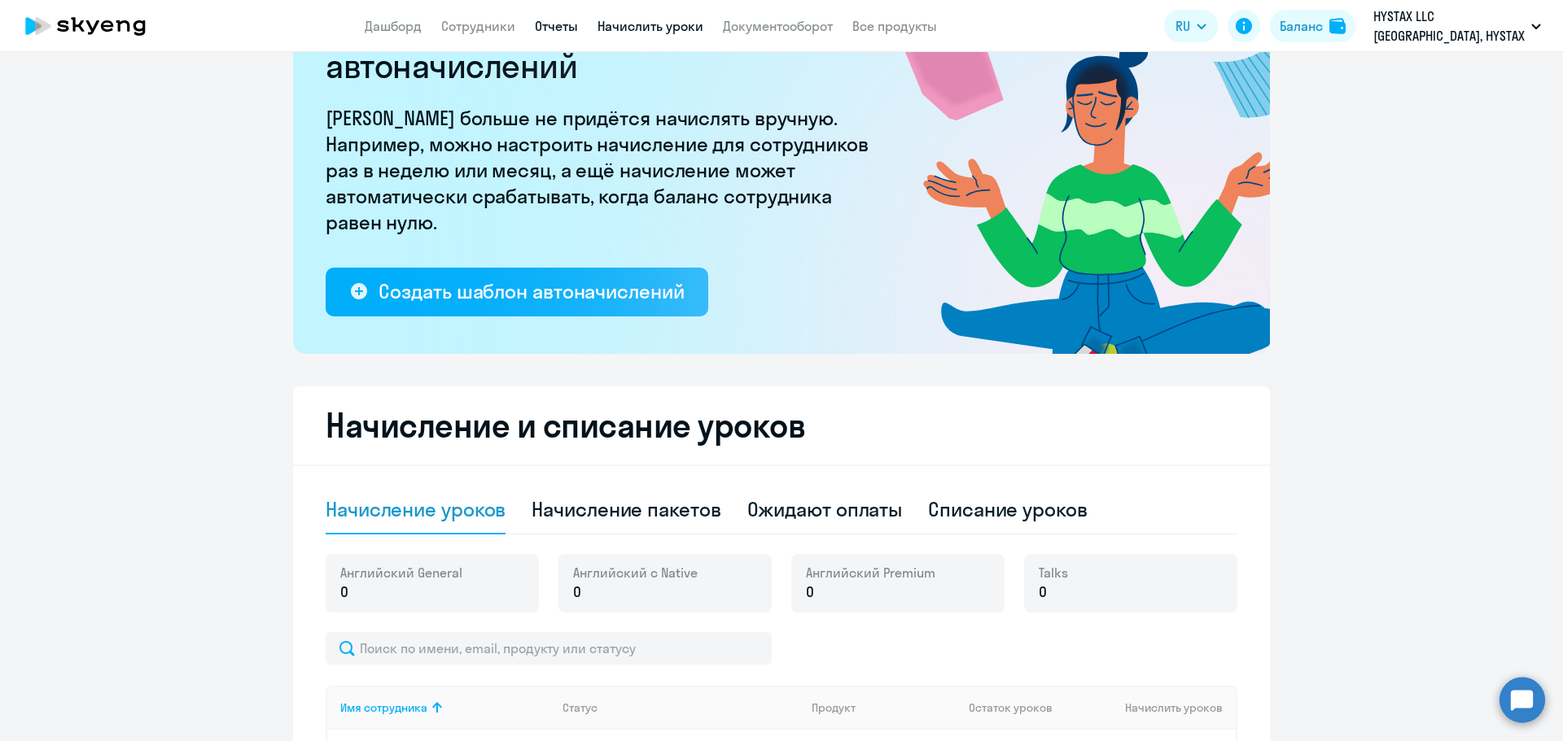
click at [566, 29] on link "Отчеты" at bounding box center [556, 26] width 43 height 16
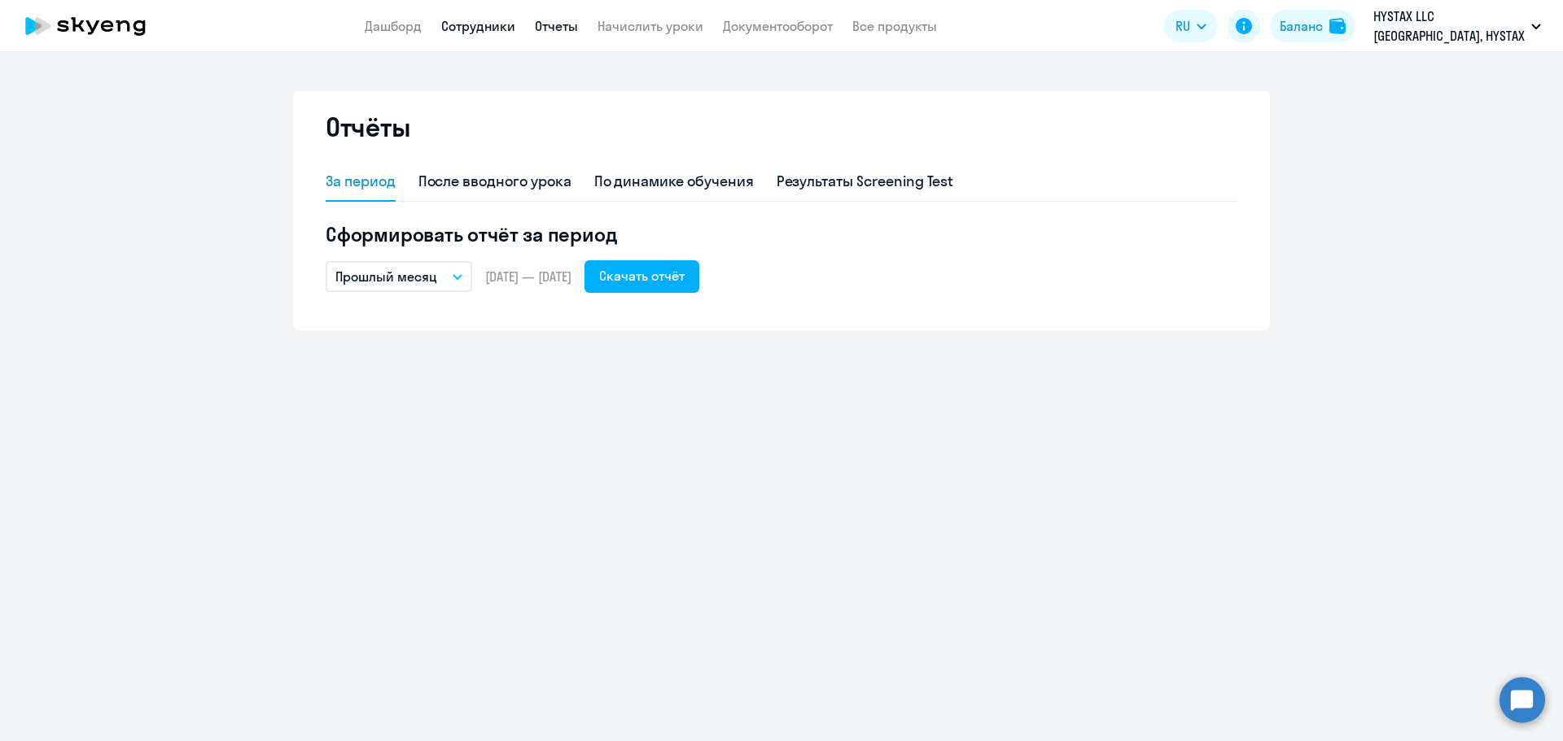
click at [488, 24] on link "Сотрудники" at bounding box center [478, 26] width 74 height 16
select select "30"
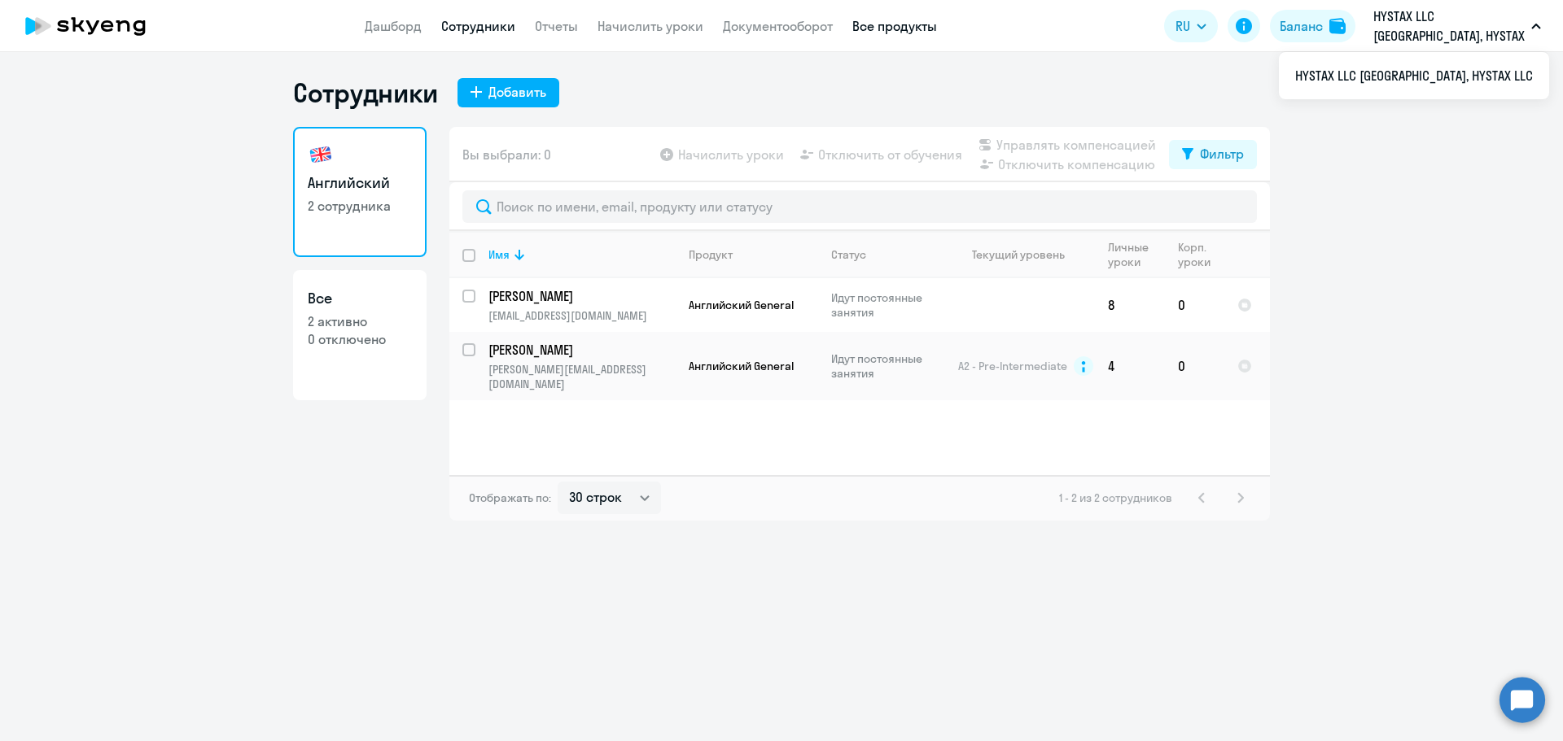
click at [904, 24] on link "Все продукты" at bounding box center [894, 26] width 85 height 16
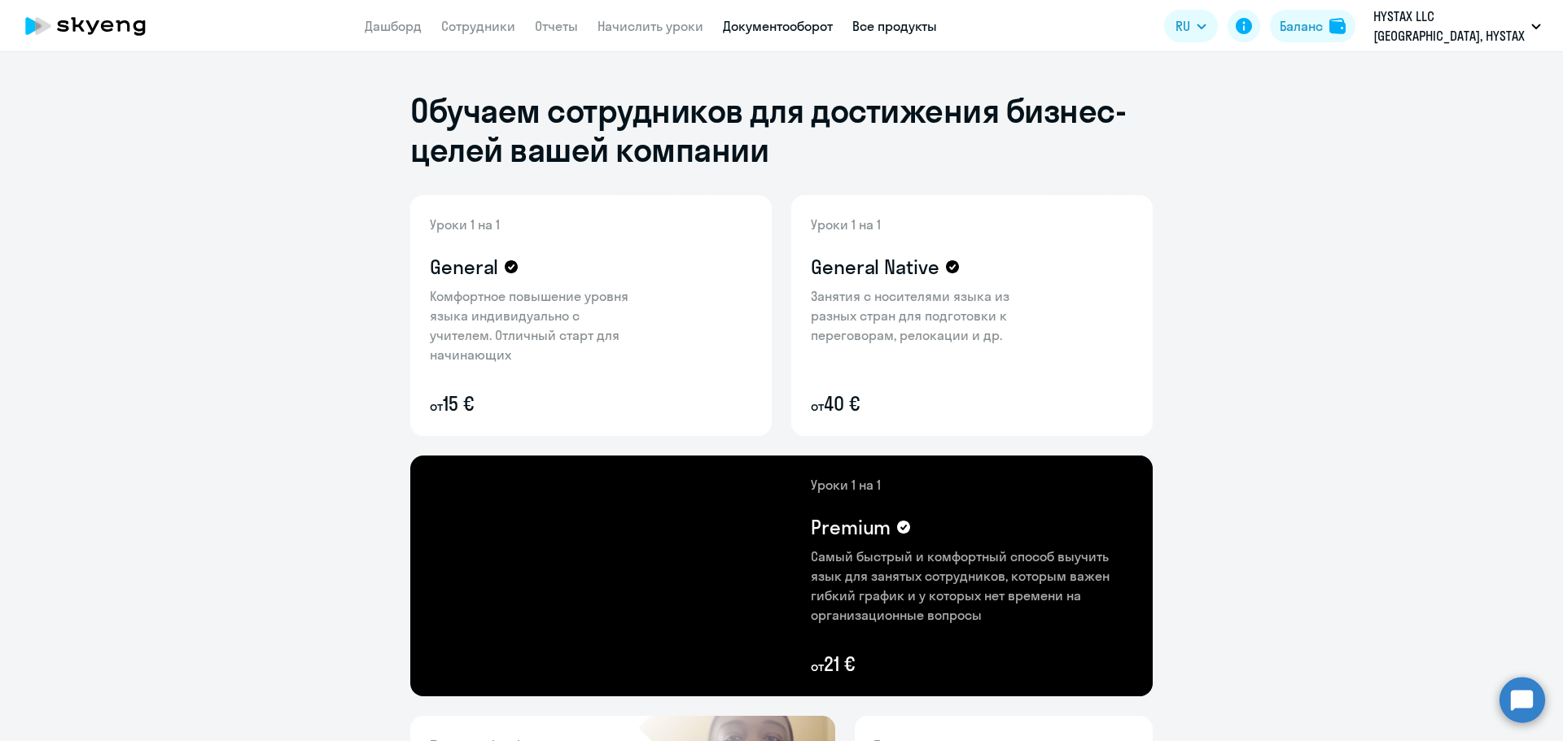
click at [781, 32] on link "Документооборот" at bounding box center [778, 26] width 110 height 16
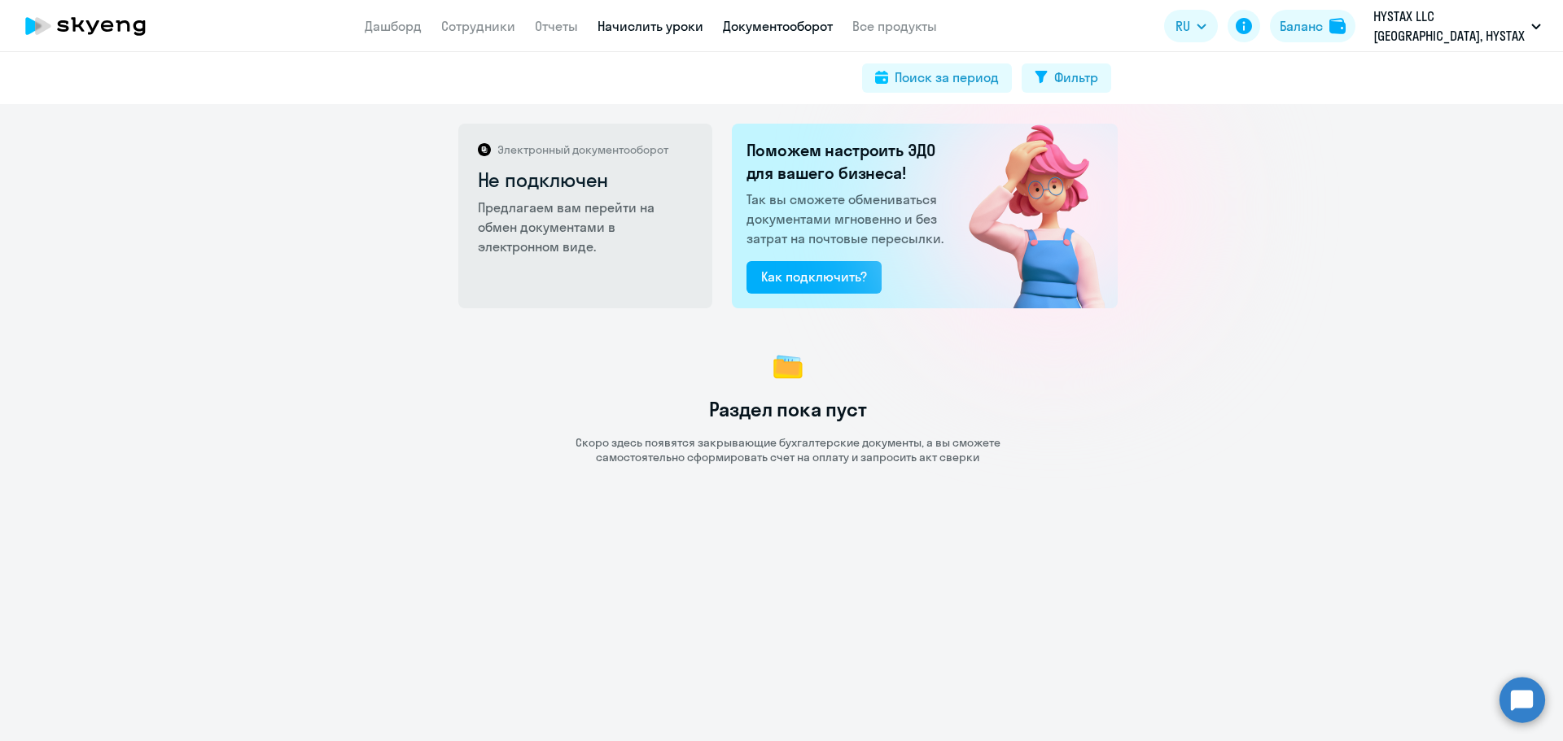
click at [667, 28] on link "Начислить уроки" at bounding box center [650, 26] width 106 height 16
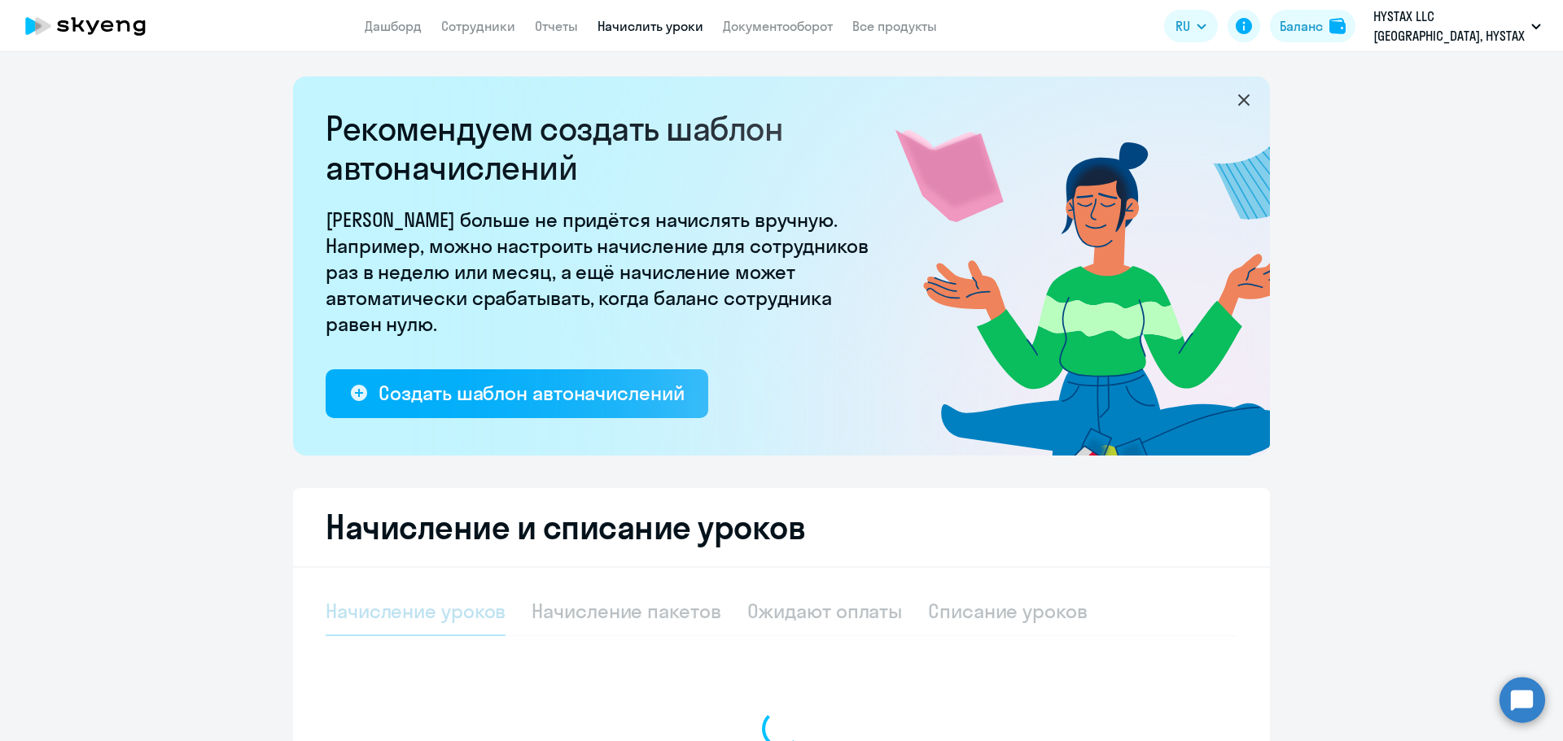
select select "10"
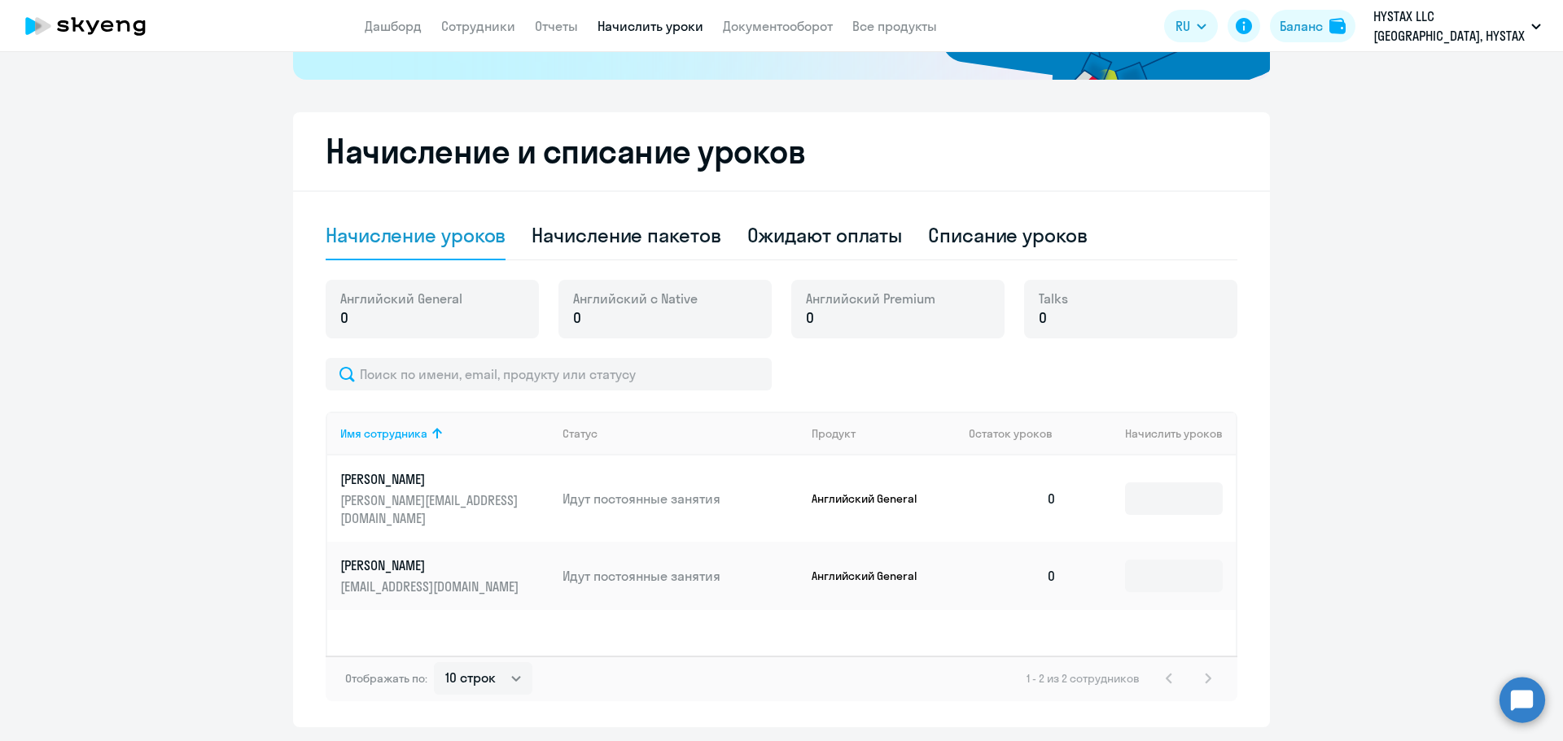
scroll to position [427, 0]
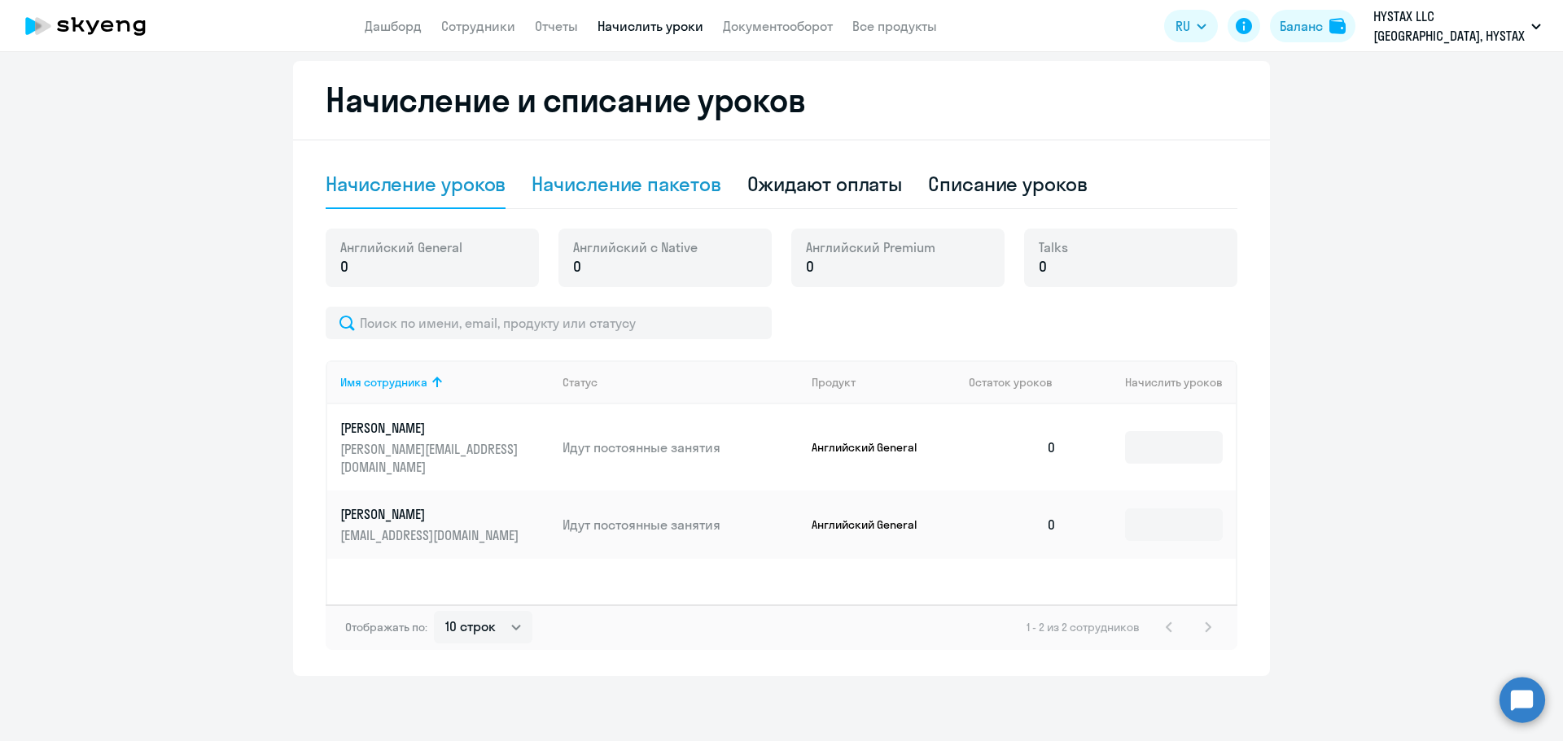
click at [663, 185] on div "Начисление пакетов" at bounding box center [625, 184] width 189 height 26
select select "10"
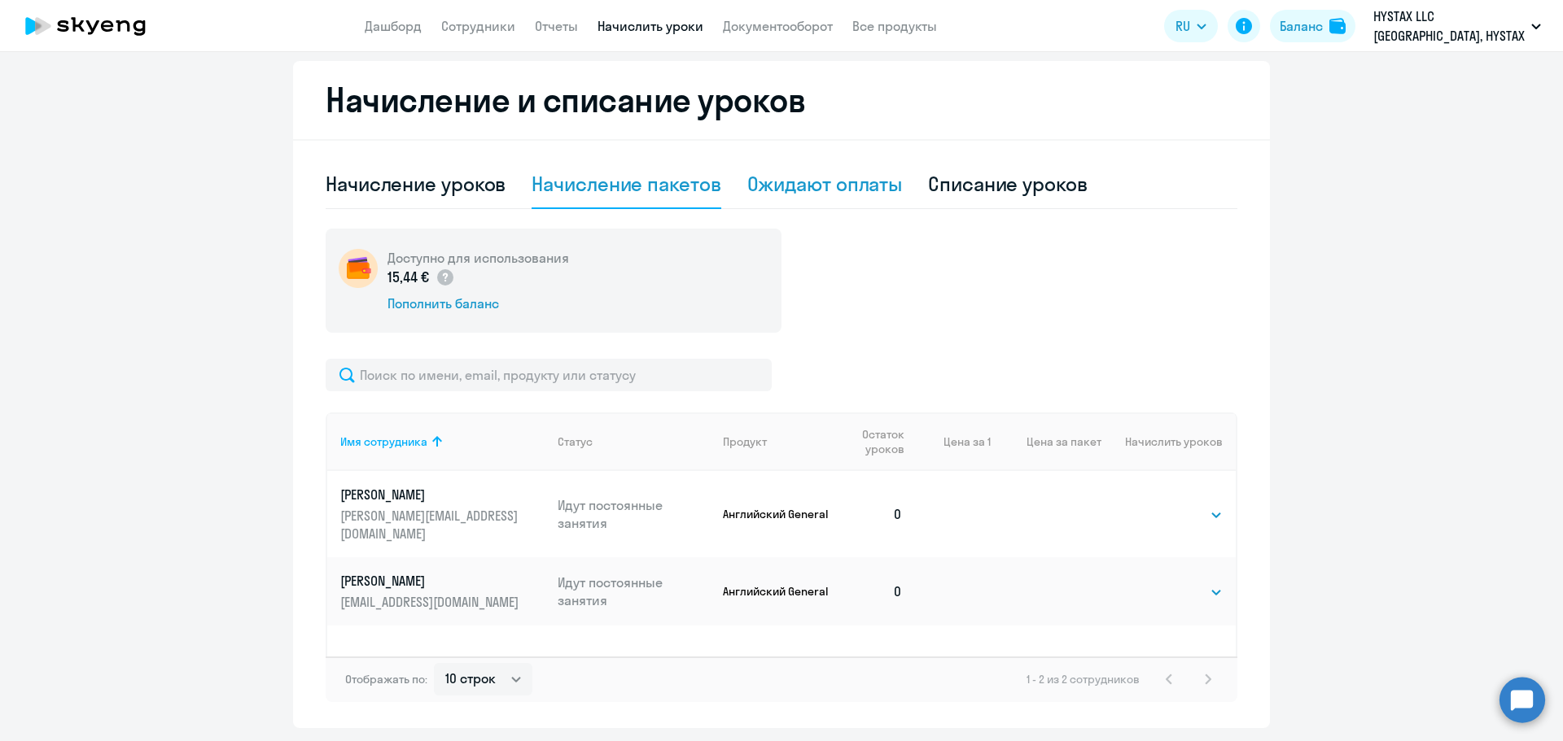
click at [846, 181] on div "Ожидают оплаты" at bounding box center [824, 184] width 155 height 26
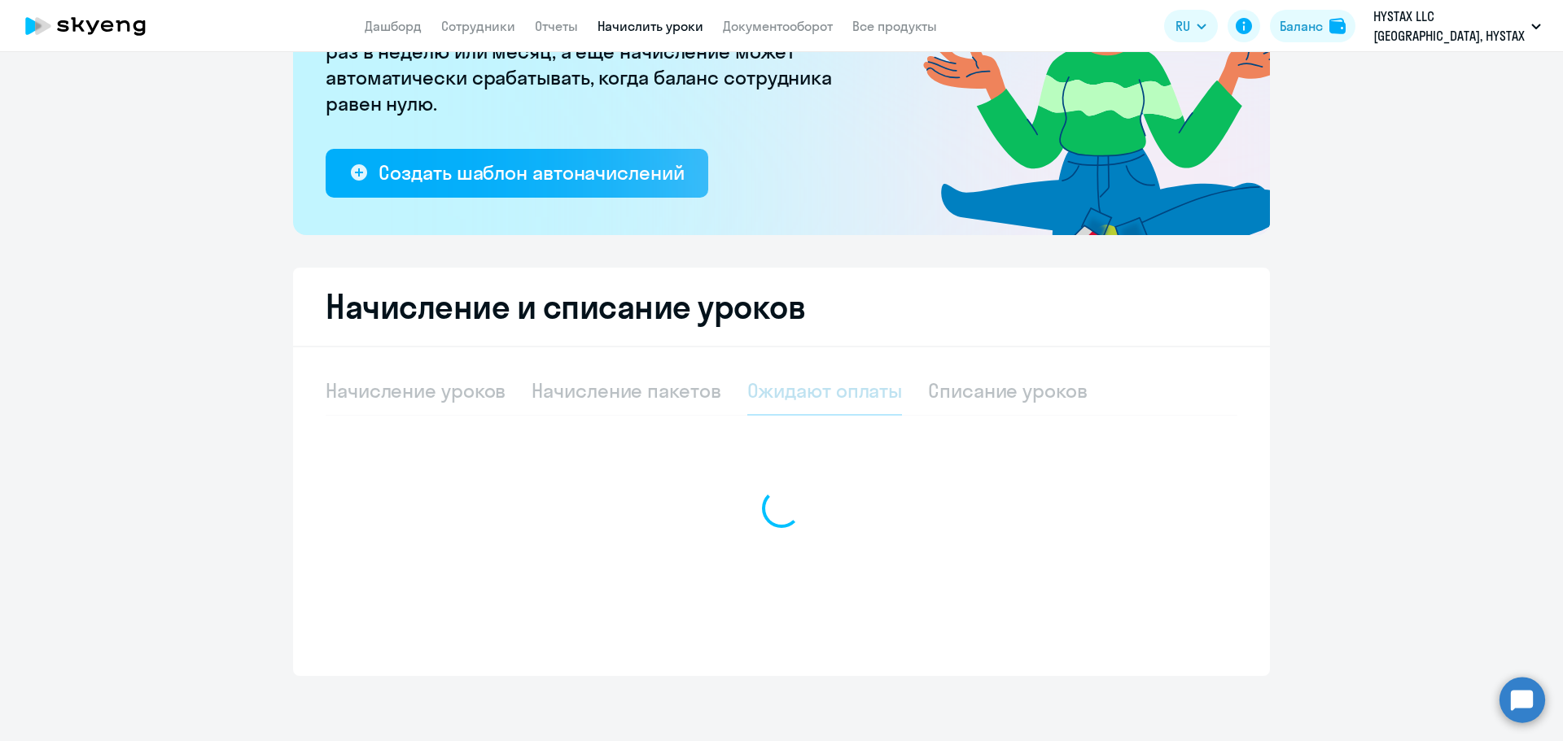
scroll to position [221, 0]
